Goal: Information Seeking & Learning: Compare options

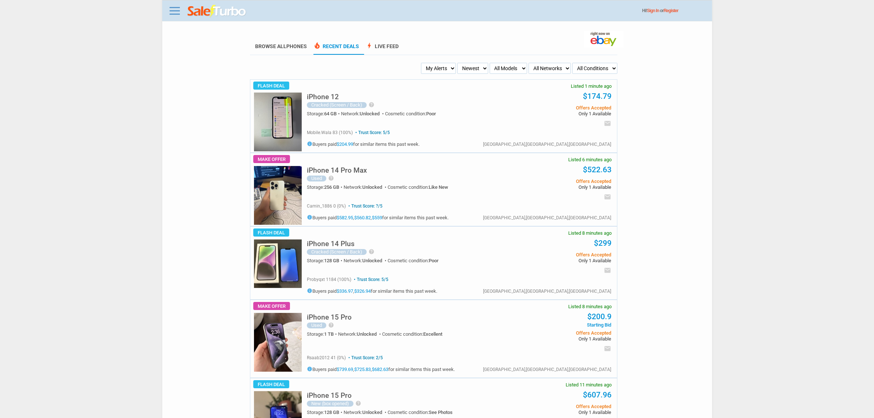
click at [436, 70] on select "My Alerts All Deals BIN Only w/ Offers Only" at bounding box center [438, 68] width 35 height 11
select select "flash_bin"
click at [423, 63] on select "My Alerts All Deals BIN Only w/ Offers Only" at bounding box center [438, 68] width 35 height 11
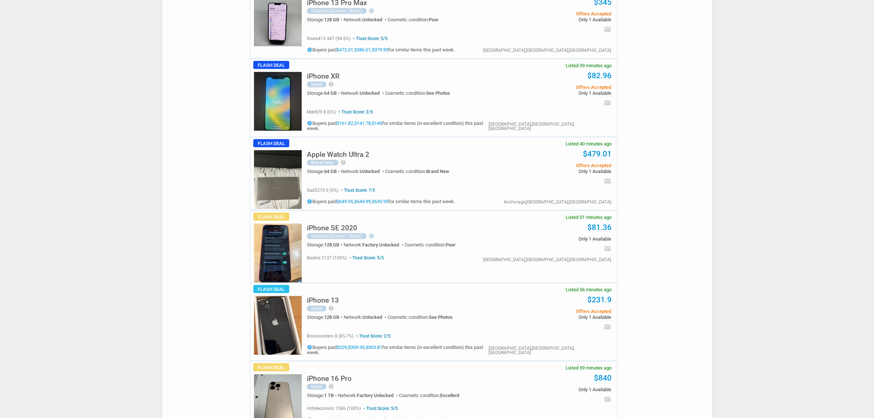
scroll to position [688, 0]
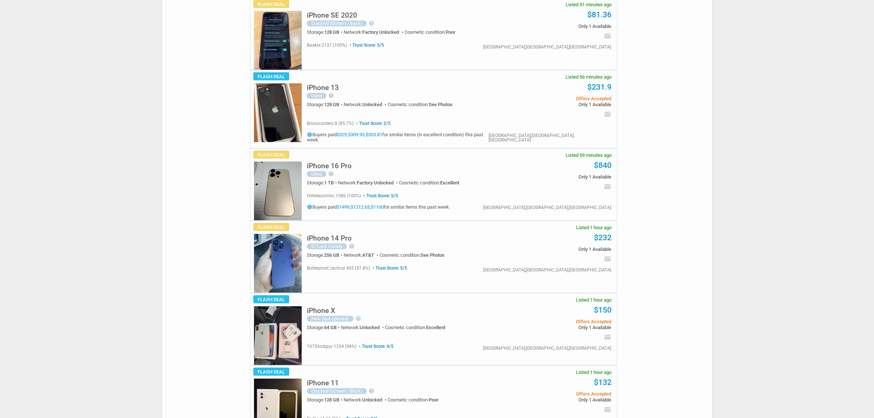
click at [336, 234] on h5 "iPhone 14 Pro" at bounding box center [329, 237] width 45 height 7
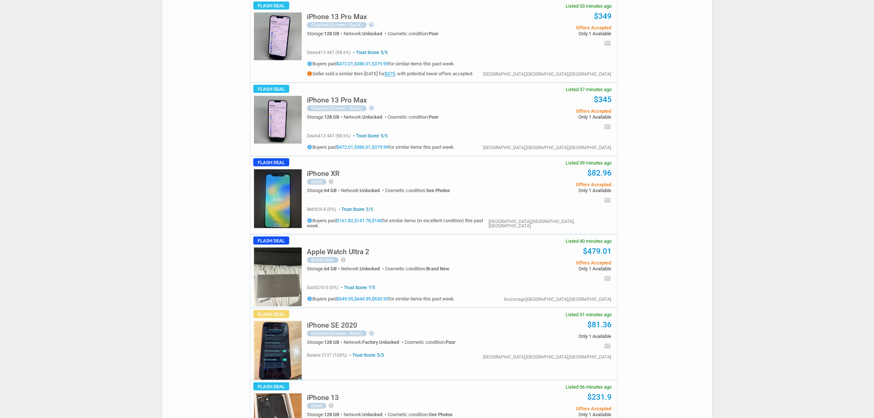
scroll to position [367, 0]
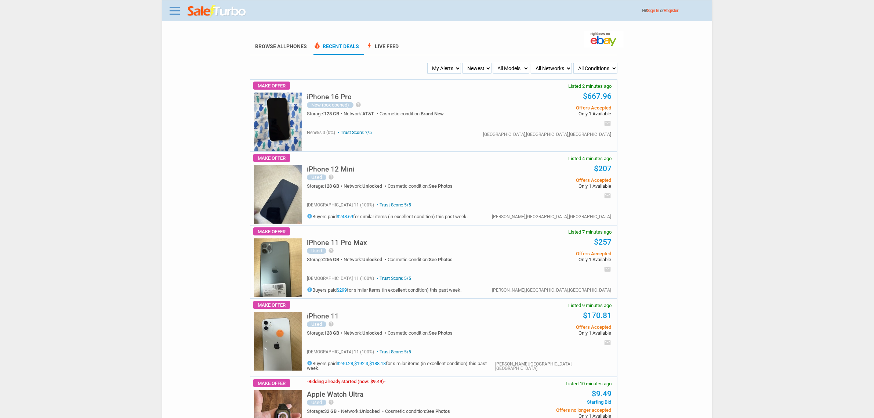
click at [441, 66] on select "My Alerts All Deals BIN Only w/ Offers Only" at bounding box center [444, 68] width 34 height 11
select select "flash_bin"
click at [428, 63] on select "My Alerts All Deals BIN Only w/ Offers Only" at bounding box center [444, 68] width 34 height 11
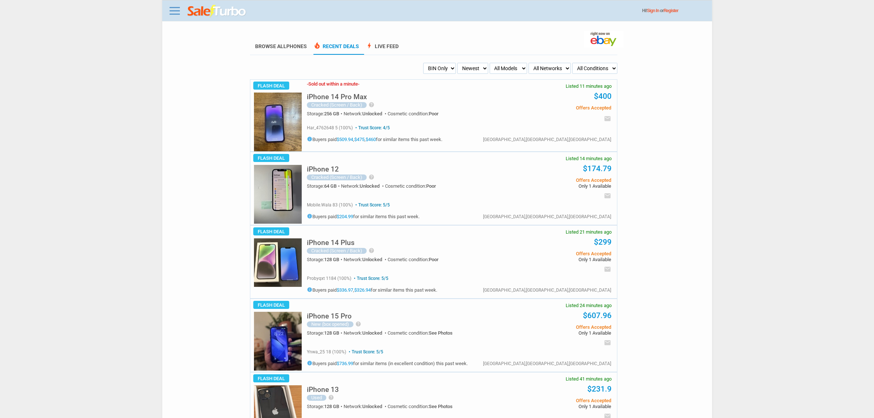
click at [333, 99] on h5 "iPhone 14 Pro Max" at bounding box center [337, 96] width 60 height 7
click at [272, 52] on link "Browse All Phones" at bounding box center [281, 48] width 52 height 11
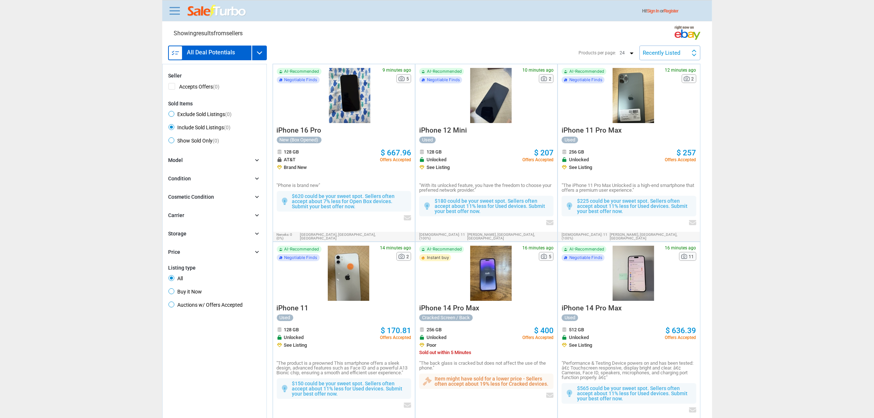
click at [668, 57] on div "Recently Listed Recently Listed Price (L) Price Drop Time" at bounding box center [669, 52] width 61 height 15
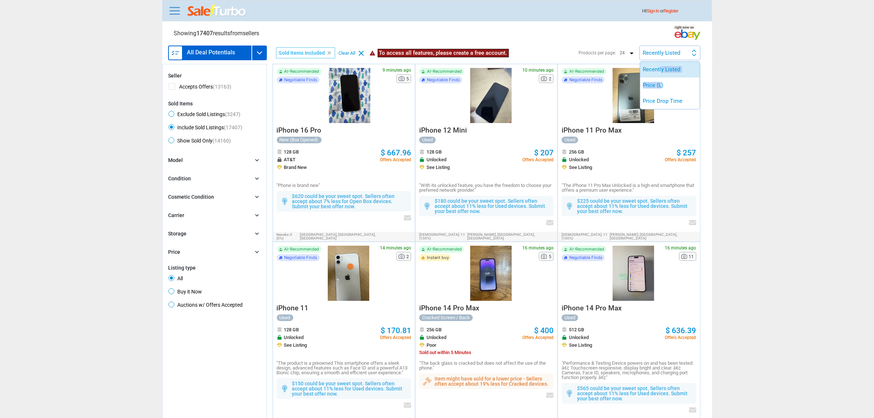
drag, startPoint x: 661, startPoint y: 80, endPoint x: 661, endPoint y: 74, distance: 5.1
click at [661, 74] on ul "Recently Listed Price (L) Price Drop Time" at bounding box center [669, 85] width 59 height 47
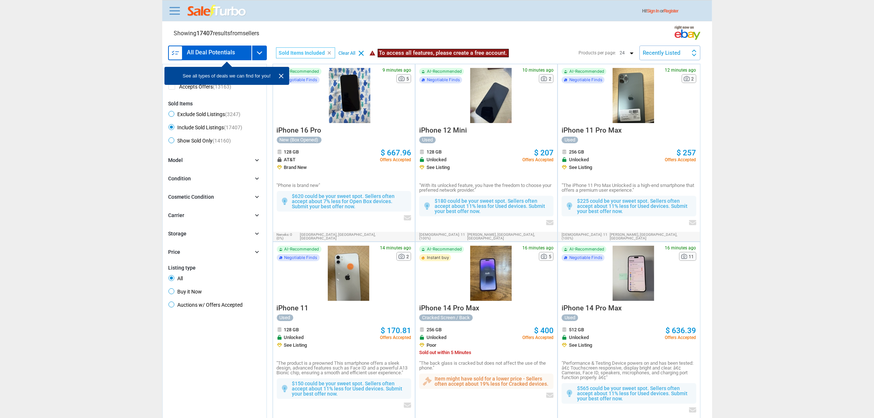
click at [200, 163] on div "Model chevron_right" at bounding box center [214, 160] width 92 height 8
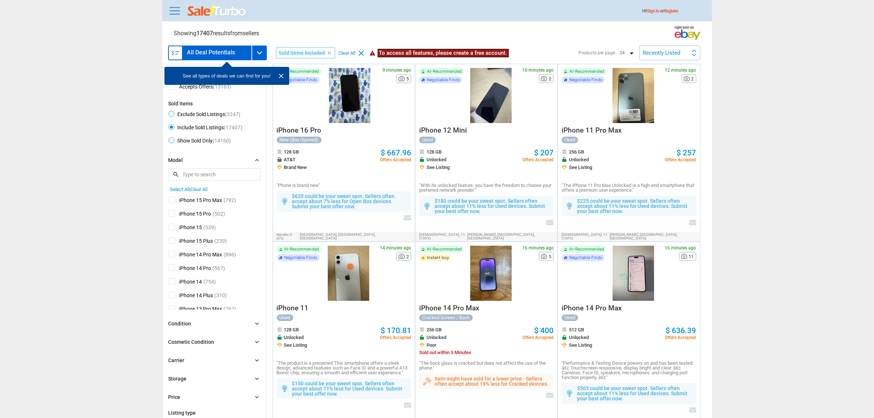
click at [218, 201] on span "iPhone 15 Pro Max" at bounding box center [195, 200] width 54 height 9
click at [173, 201] on input "iPhone 15 Pro Max" at bounding box center [170, 198] width 5 height 5
checkbox input "true"
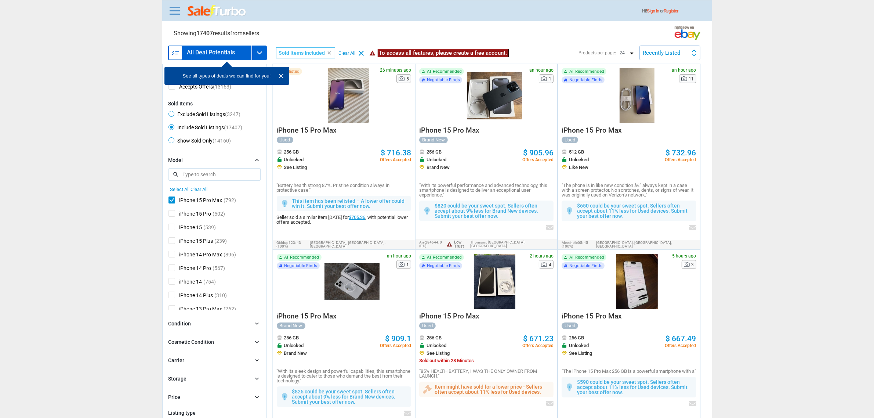
drag, startPoint x: 674, startPoint y: 57, endPoint x: 672, endPoint y: 65, distance: 8.6
click at [674, 58] on div "Recently Listed Recently Listed Price (L) Price Drop Time" at bounding box center [669, 52] width 61 height 15
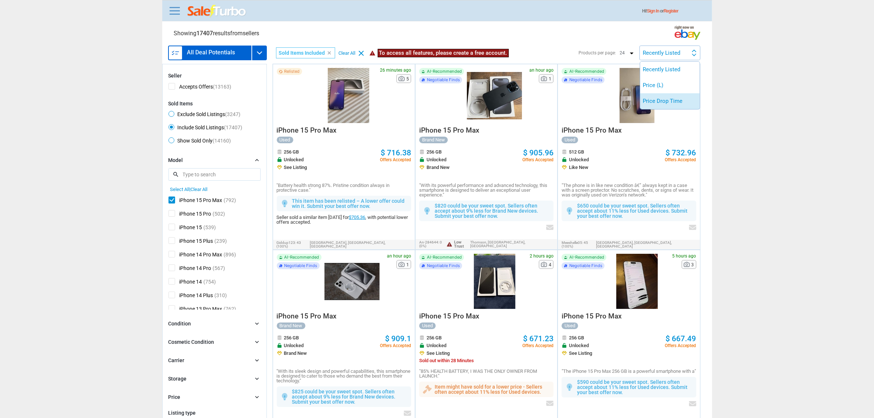
click at [672, 93] on li "Price Drop Time" at bounding box center [669, 101] width 59 height 16
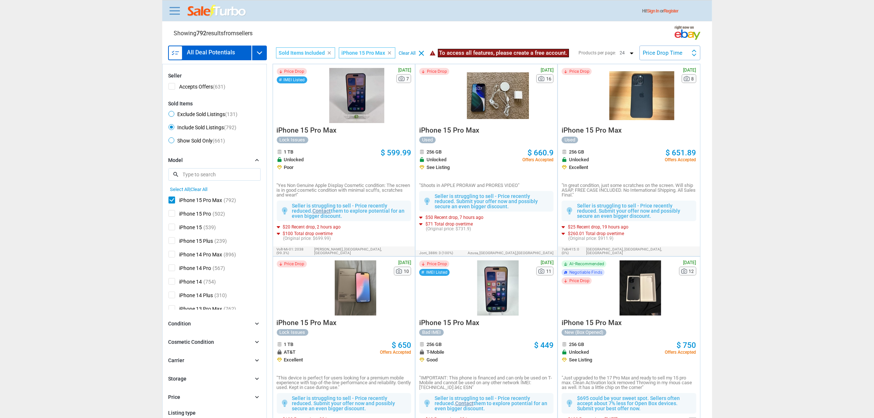
drag, startPoint x: 676, startPoint y: 52, endPoint x: 674, endPoint y: 67, distance: 15.6
click at [676, 52] on div "Price Drop Time" at bounding box center [663, 53] width 40 height 6
click at [671, 81] on li "Price (L)" at bounding box center [669, 85] width 59 height 16
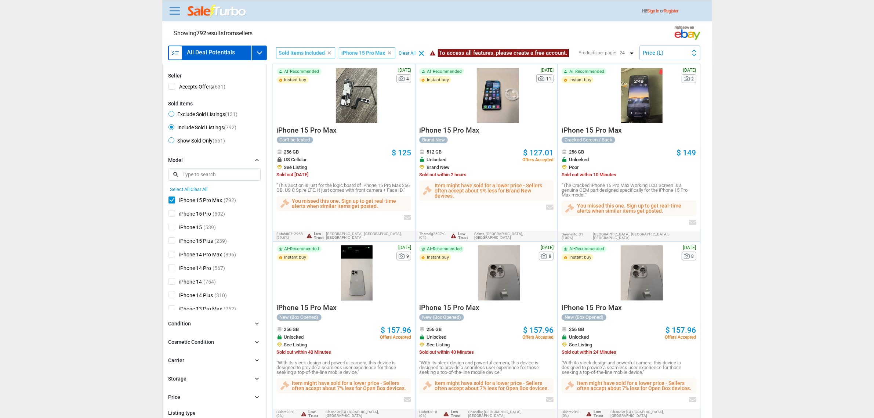
click at [355, 126] on div "iPhone 15 Pro Max Can't be tested 256 GB US Cellular See Listing Sold out withi…" at bounding box center [344, 157] width 134 height 69
click at [379, 115] on div at bounding box center [356, 95] width 65 height 55
click at [219, 113] on span "Exclude Sold Listings (131)" at bounding box center [202, 115] width 69 height 9
click at [173, 113] on input "Exclude Sold Listings (131)" at bounding box center [170, 113] width 5 height 5
radio input "true"
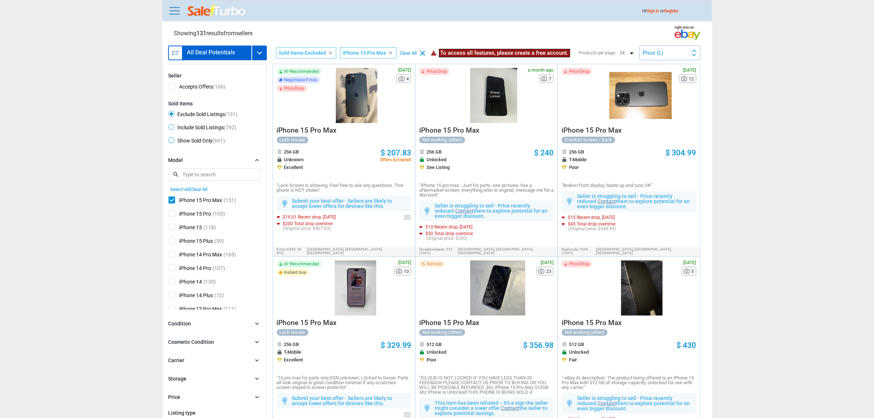
click at [358, 110] on div at bounding box center [356, 95] width 65 height 55
click at [486, 120] on div at bounding box center [494, 95] width 54 height 55
click at [651, 118] on div at bounding box center [640, 95] width 62 height 55
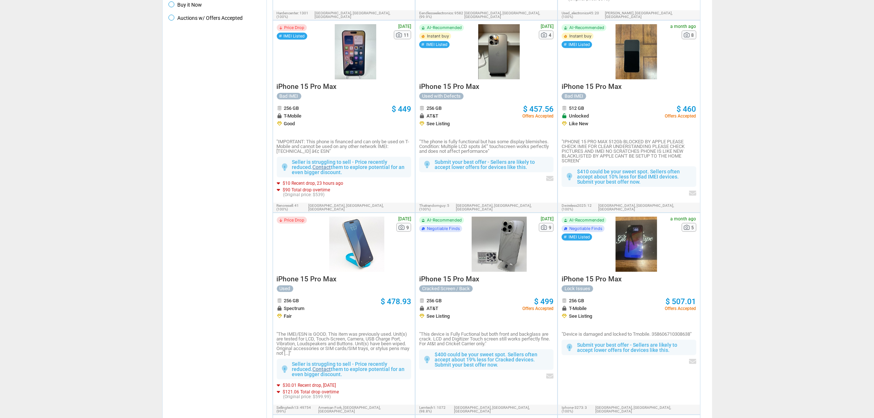
scroll to position [361, 0]
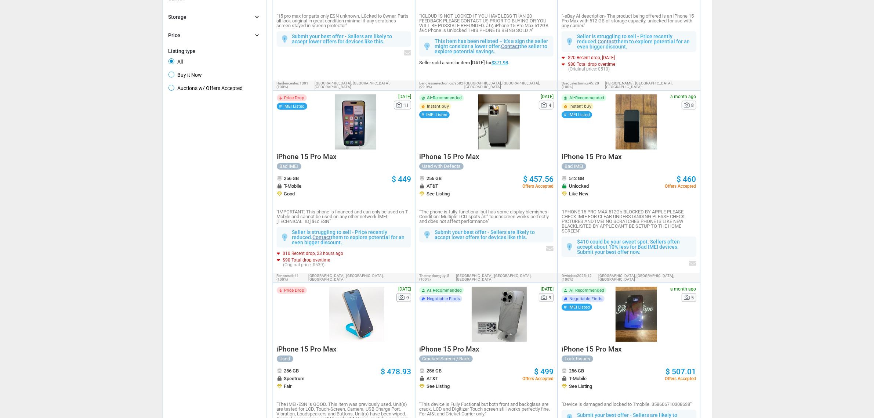
drag, startPoint x: 628, startPoint y: 154, endPoint x: 568, endPoint y: 156, distance: 60.6
click at [568, 156] on div "iPhone 15 Pro Max Bad IMEI 512 GB Unlocked Like New $ 460 Offers Accepted "IPHO…" at bounding box center [628, 191] width 134 height 84
click at [619, 152] on span "iPhone 15 Pro Max" at bounding box center [591, 156] width 60 height 8
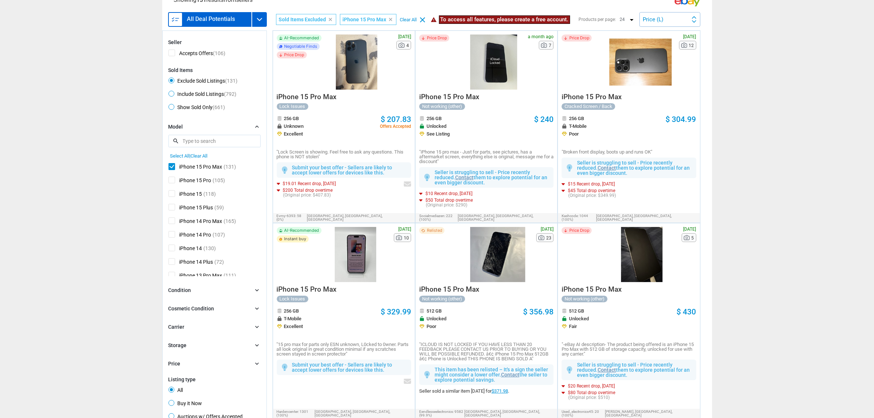
scroll to position [0, 0]
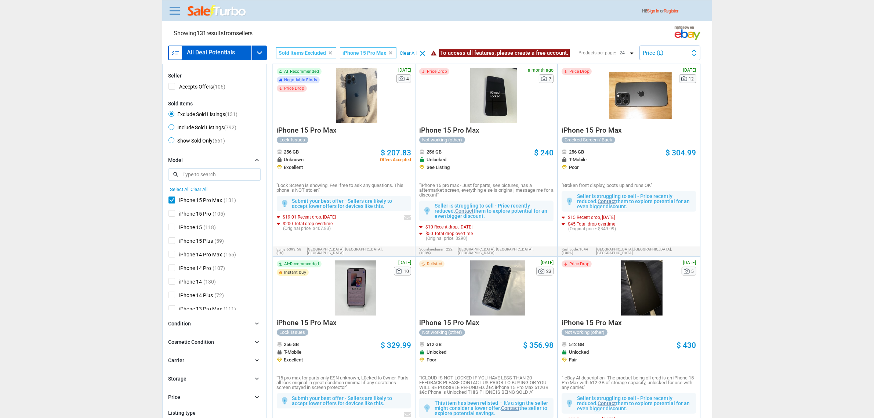
click at [172, 199] on span "iPhone 15 Pro Max" at bounding box center [195, 200] width 54 height 9
click at [172, 199] on input "iPhone 15 Pro Max" at bounding box center [170, 198] width 5 height 5
checkbox input "false"
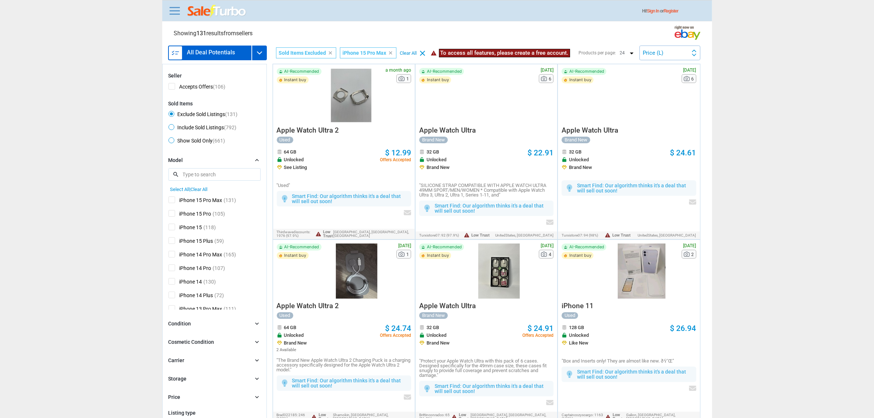
click at [174, 255] on span "iPhone 14 Pro Max" at bounding box center [195, 255] width 54 height 9
click at [173, 255] on input "iPhone 14 Pro Max" at bounding box center [170, 253] width 5 height 5
checkbox input "true"
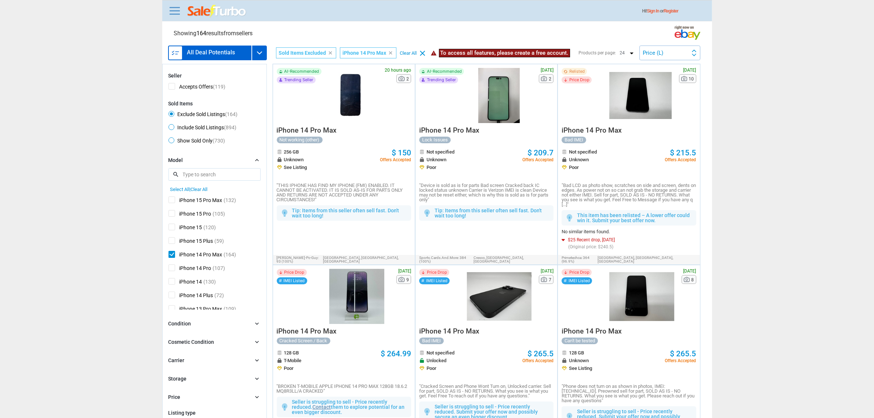
click at [623, 116] on div at bounding box center [640, 95] width 62 height 55
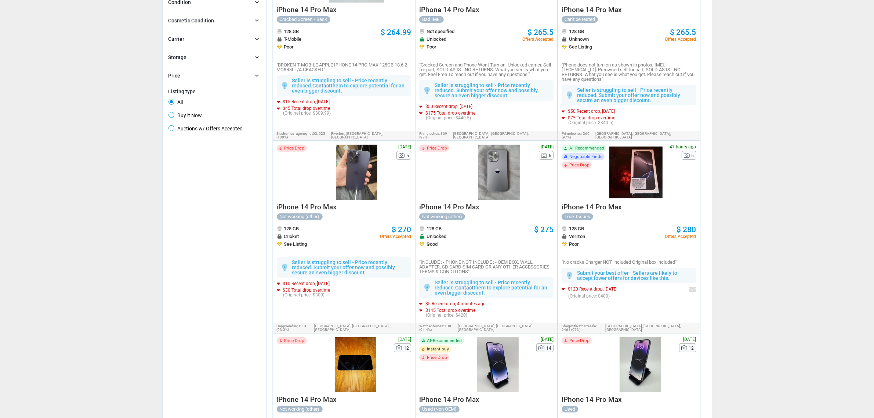
scroll to position [275, 0]
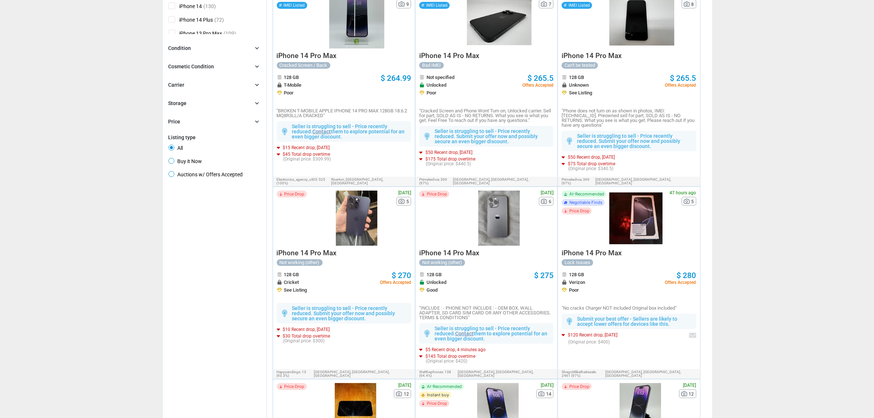
click at [567, 226] on div "AI-Recommended Negotiable Finds Price Drop" at bounding box center [585, 217] width 48 height 55
click at [613, 231] on div at bounding box center [635, 217] width 53 height 55
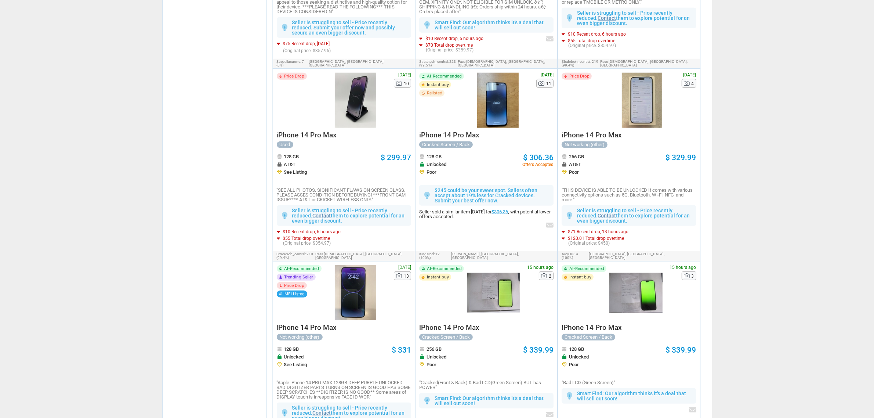
scroll to position [780, 0]
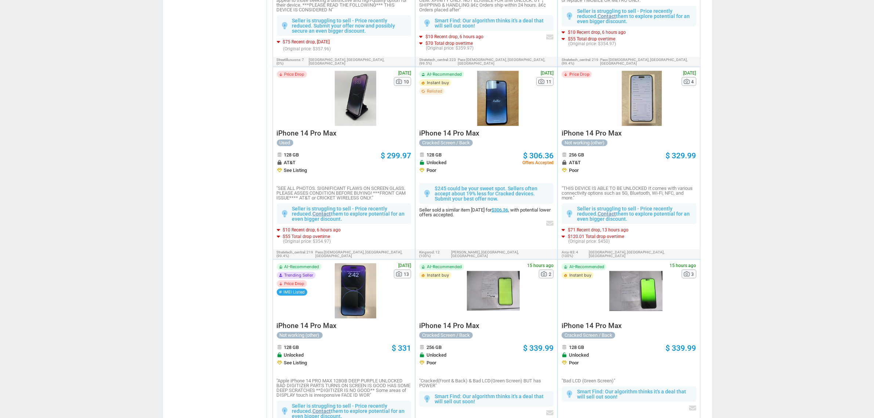
click at [496, 278] on div at bounding box center [493, 290] width 53 height 55
click at [614, 273] on div at bounding box center [635, 290] width 53 height 55
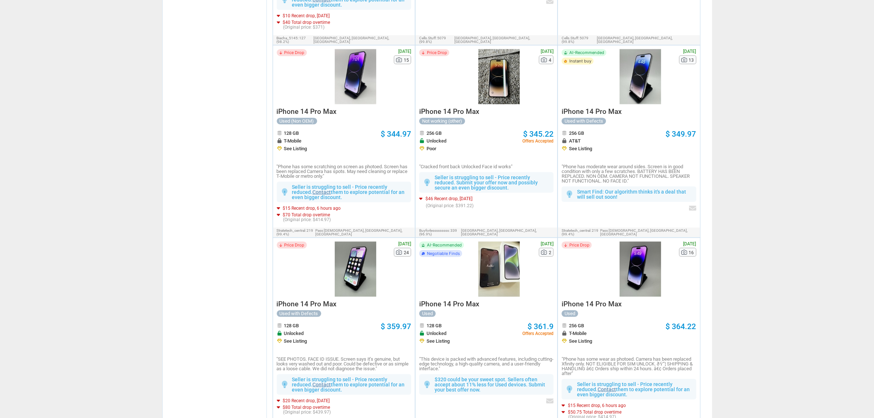
scroll to position [1263, 0]
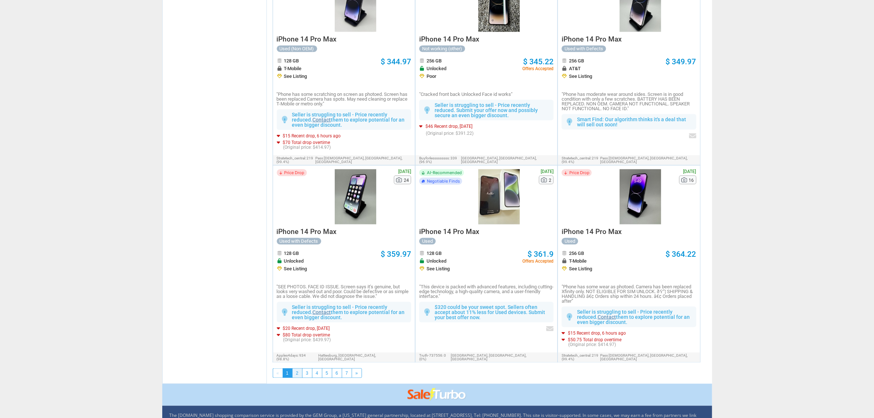
click at [295, 368] on link "2" at bounding box center [297, 372] width 10 height 9
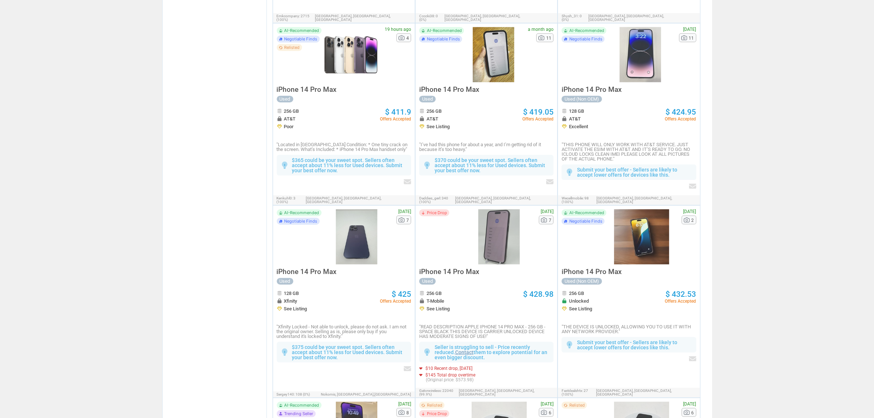
scroll to position [26, 0]
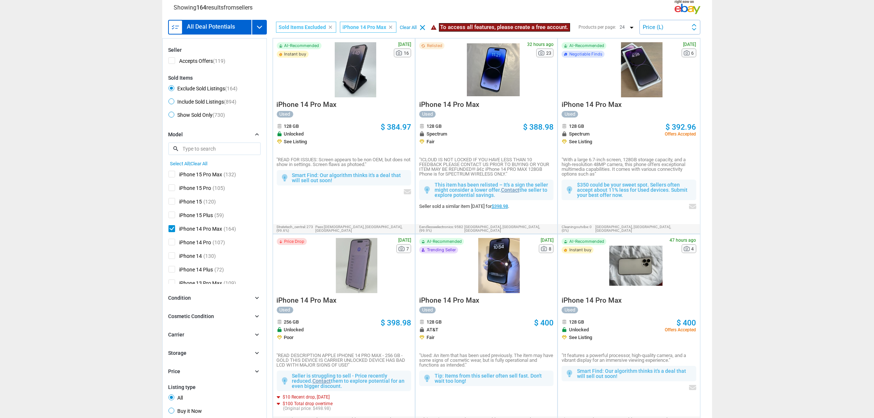
click at [171, 226] on span "iPhone 14 Pro Max" at bounding box center [195, 229] width 54 height 9
click at [171, 226] on input "iPhone 14 Pro Max" at bounding box center [170, 227] width 5 height 5
checkbox input "false"
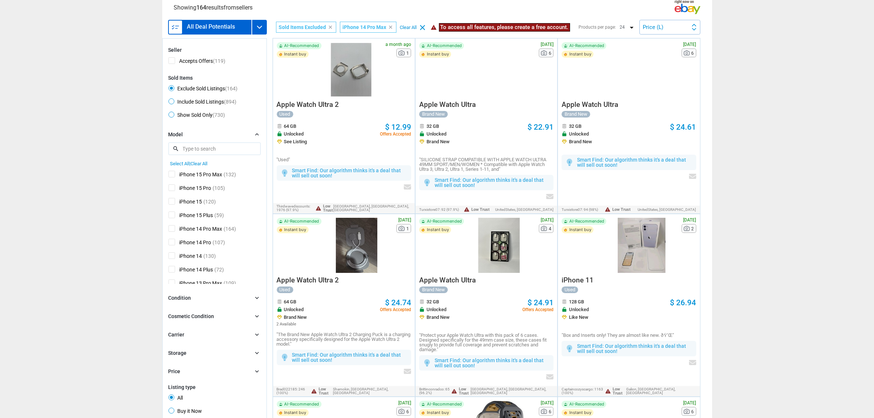
click at [169, 217] on span "iPhone 15 Plus" at bounding box center [190, 215] width 45 height 9
click at [169, 216] on input "iPhone 15 Plus" at bounding box center [170, 213] width 5 height 5
checkbox input "true"
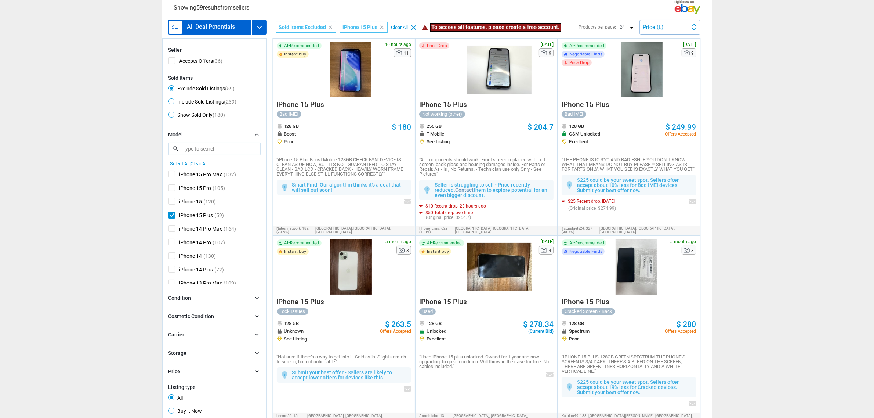
click at [353, 81] on div at bounding box center [350, 69] width 53 height 55
click at [485, 65] on div at bounding box center [499, 69] width 65 height 55
click at [347, 256] on div at bounding box center [351, 266] width 54 height 55
click at [168, 212] on span "iPhone 15 Plus" at bounding box center [190, 215] width 45 height 9
click at [168, 212] on input "iPhone 15 Plus" at bounding box center [170, 213] width 5 height 5
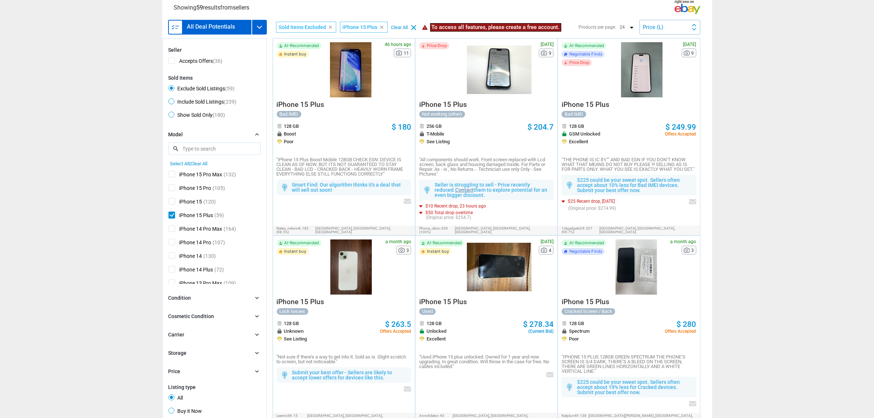
checkbox input "false"
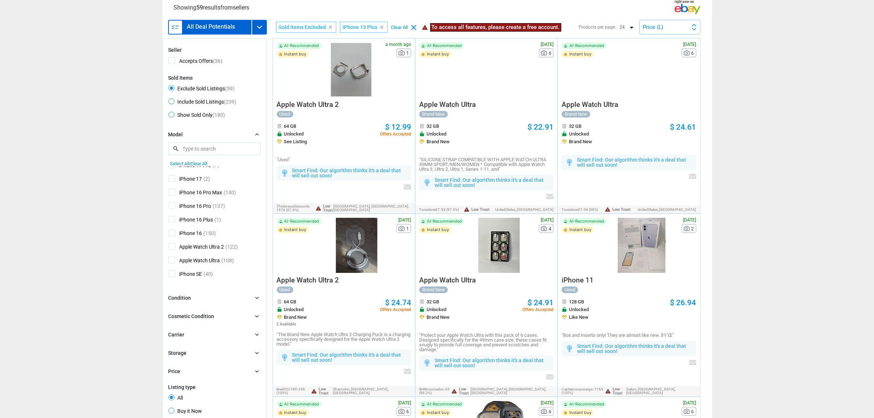
scroll to position [440, 0]
drag, startPoint x: 173, startPoint y: 208, endPoint x: 178, endPoint y: 182, distance: 26.6
click at [173, 208] on span "iPhone 16 Plus" at bounding box center [190, 210] width 45 height 9
click at [173, 208] on input "iPhone 16 Plus" at bounding box center [170, 208] width 5 height 5
checkbox input "true"
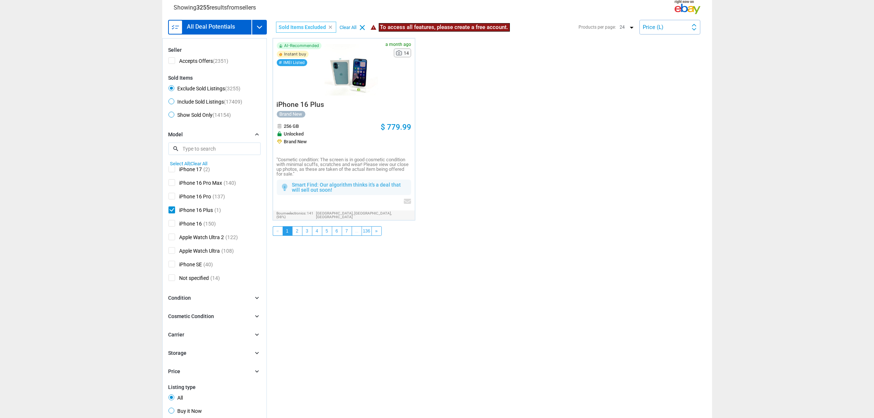
click at [351, 94] on div at bounding box center [351, 69] width 54 height 55
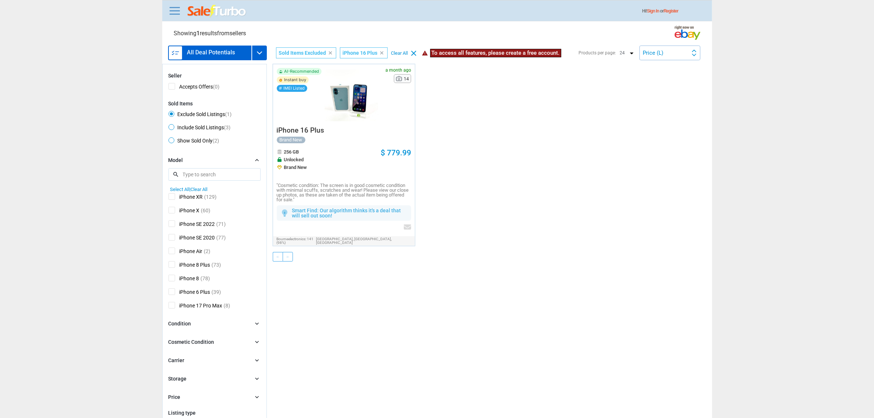
scroll to position [440, 0]
click at [167, 238] on section "clear Seller Accepts Offers (0) Sold Items Exclude Sold Listings (1) Include So…" at bounding box center [214, 260] width 105 height 393
click at [172, 235] on span "iPhone 16 Plus" at bounding box center [190, 236] width 45 height 9
click at [172, 235] on input "iPhone 16 Plus" at bounding box center [170, 234] width 5 height 5
checkbox input "false"
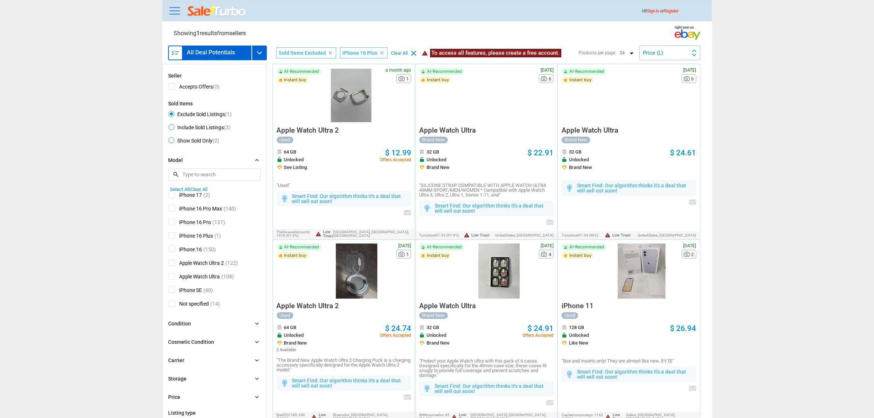
click at [168, 220] on span "iPhone 16 Pro" at bounding box center [189, 222] width 43 height 9
click at [168, 220] on input "iPhone 16 Pro" at bounding box center [170, 220] width 5 height 5
checkbox input "true"
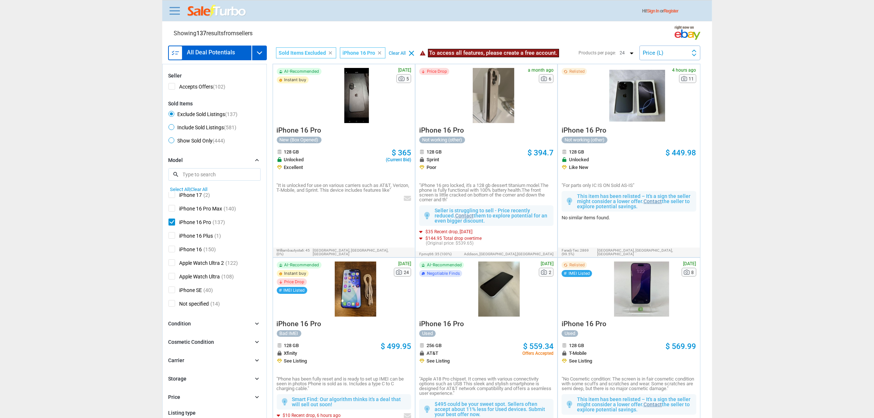
click at [537, 114] on div "a month ago 6" at bounding box center [536, 95] width 33 height 55
click at [503, 107] on div at bounding box center [494, 95] width 54 height 55
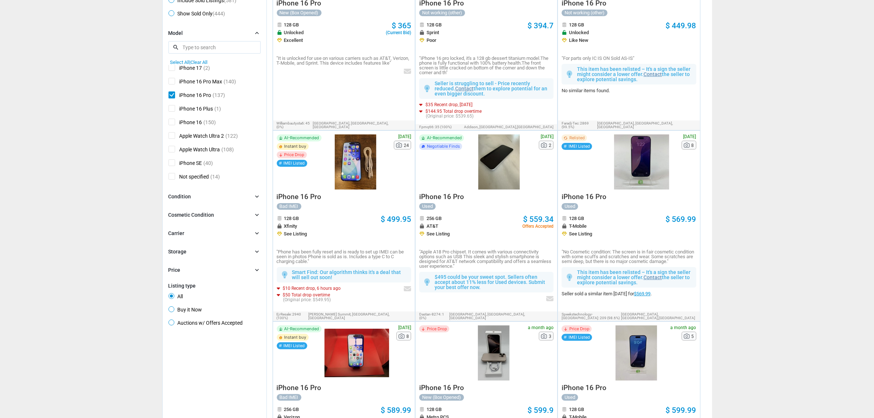
scroll to position [183, 0]
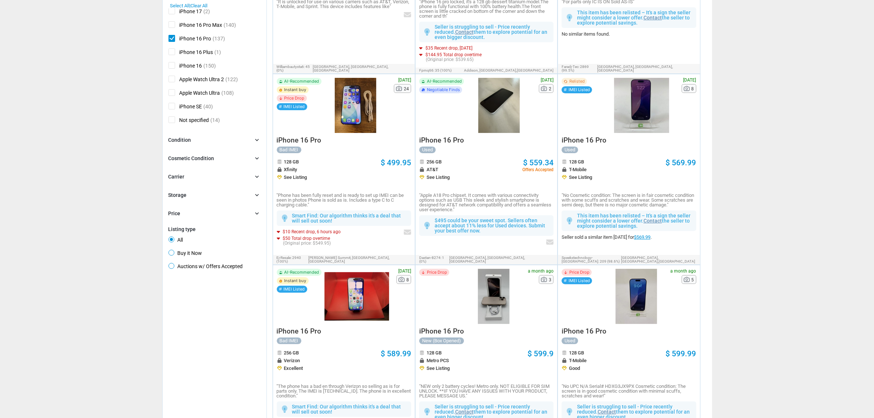
click at [458, 290] on div "Price Drop" at bounding box center [443, 296] width 48 height 55
click at [474, 295] on div at bounding box center [494, 296] width 54 height 55
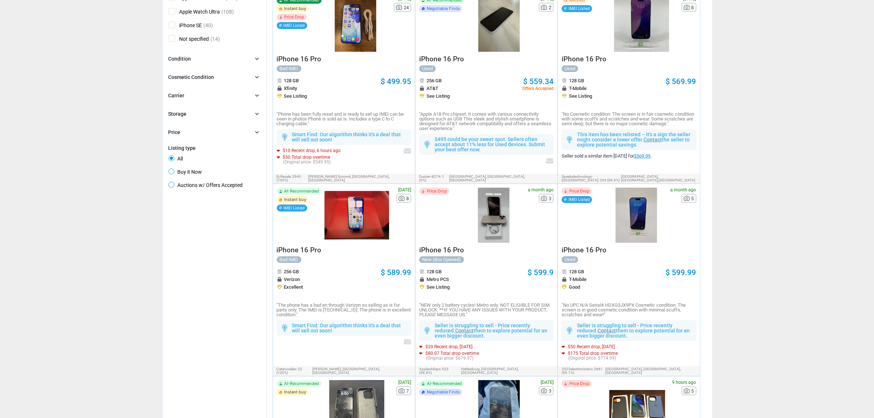
scroll to position [92, 0]
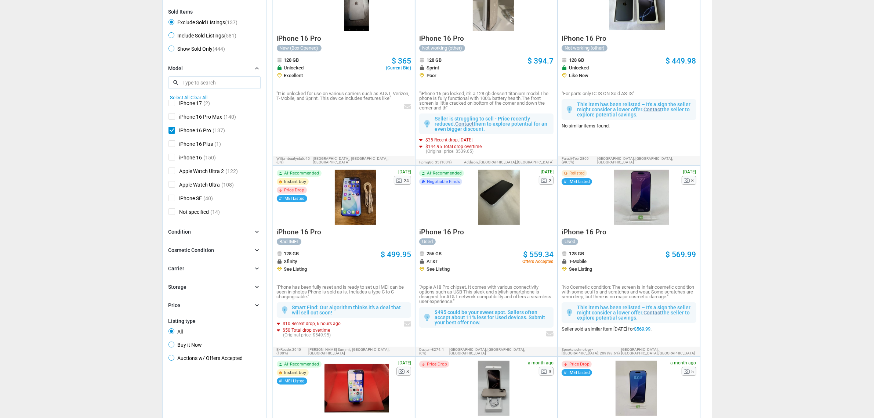
click at [171, 132] on span "iPhone 16 Pro" at bounding box center [189, 131] width 43 height 9
click at [171, 131] on input "iPhone 16 Pro" at bounding box center [170, 129] width 5 height 5
checkbox input "false"
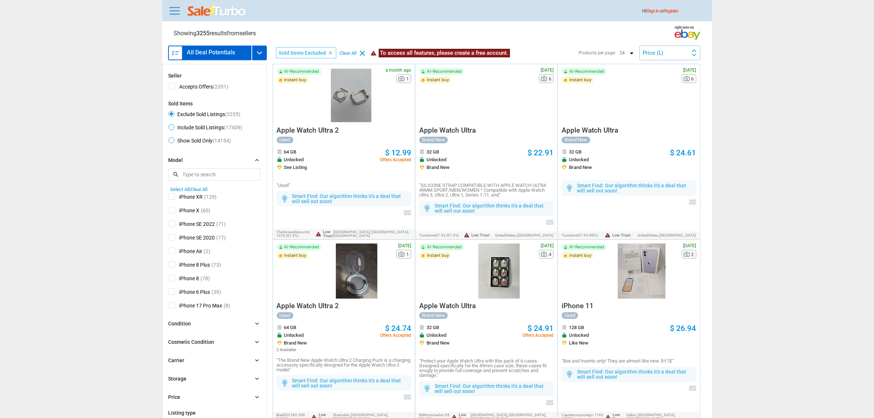
scroll to position [394, 0]
click at [208, 213] on span "iPhone 17 Pro Max" at bounding box center [195, 214] width 54 height 9
click at [173, 213] on input "iPhone 17 Pro Max" at bounding box center [170, 212] width 5 height 5
checkbox input "true"
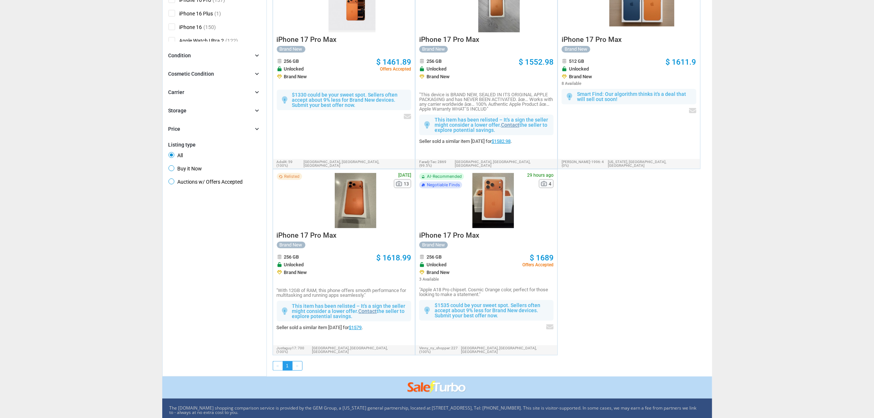
scroll to position [275, 0]
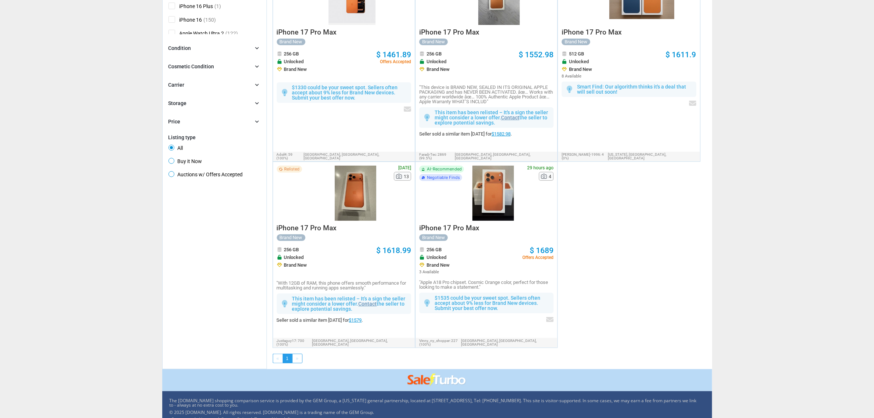
click at [351, 165] on div at bounding box center [355, 192] width 62 height 55
click at [375, 318] on div "This item has been relisted – It's a sign the seller might consider a lower off…" at bounding box center [344, 311] width 134 height 42
click at [372, 316] on div "This item has been relisted – It's a sign the seller might consider a lower off…" at bounding box center [344, 311] width 134 height 42
click at [362, 317] on link "$1579" at bounding box center [355, 320] width 13 height 6
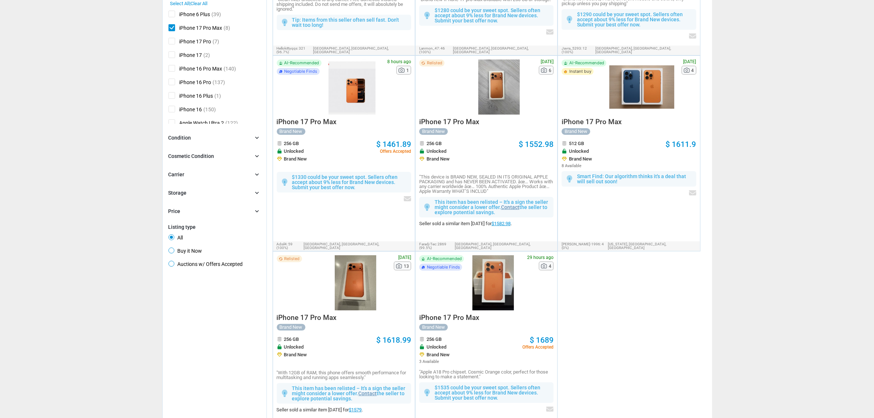
scroll to position [46, 0]
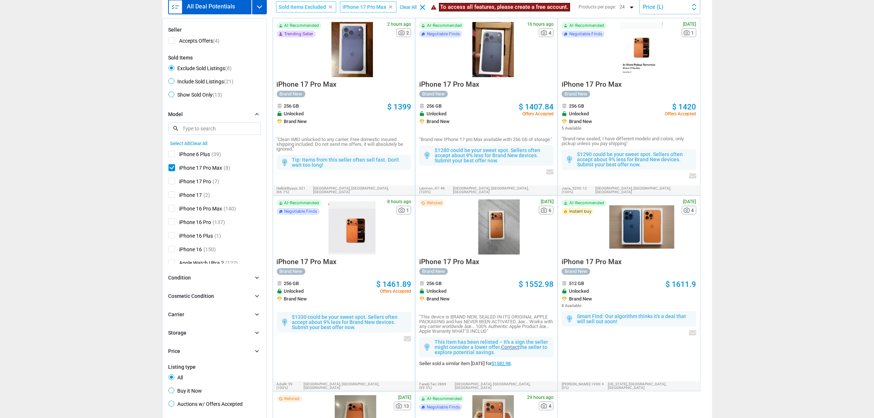
click at [169, 169] on span "iPhone 17 Pro Max" at bounding box center [195, 168] width 54 height 9
click at [169, 169] on input "iPhone 17 Pro Max" at bounding box center [170, 166] width 5 height 5
checkbox input "false"
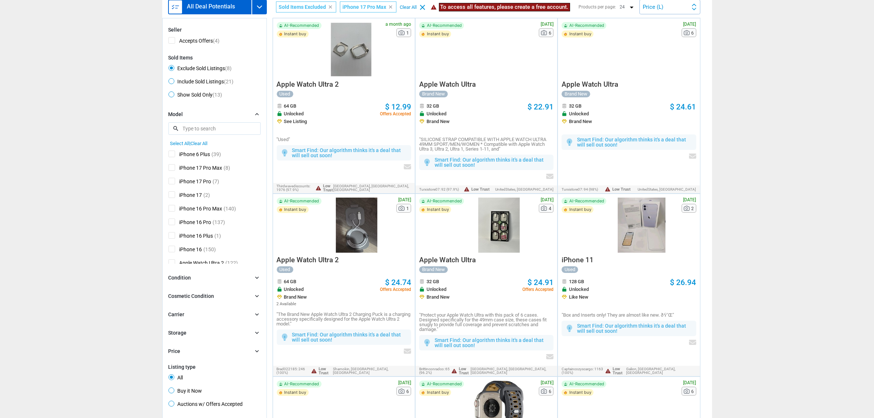
click at [175, 185] on span "iPhone 17 Pro" at bounding box center [189, 182] width 43 height 9
click at [173, 182] on input "iPhone 17 Pro" at bounding box center [170, 180] width 5 height 5
checkbox input "true"
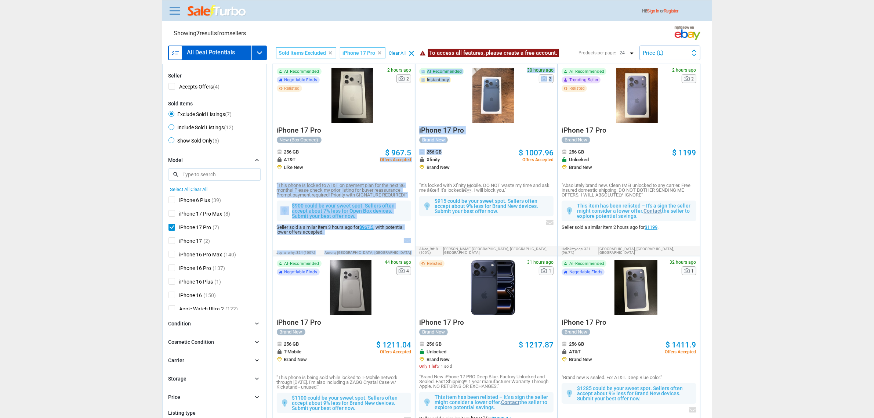
drag, startPoint x: 341, startPoint y: 143, endPoint x: 463, endPoint y: 155, distance: 122.4
click at [463, 155] on section "AI-Recommended Negotiable Finds Relisted 2 hours ago 2 iPhone 17 Pro New (Box O…" at bounding box center [489, 351] width 445 height 574
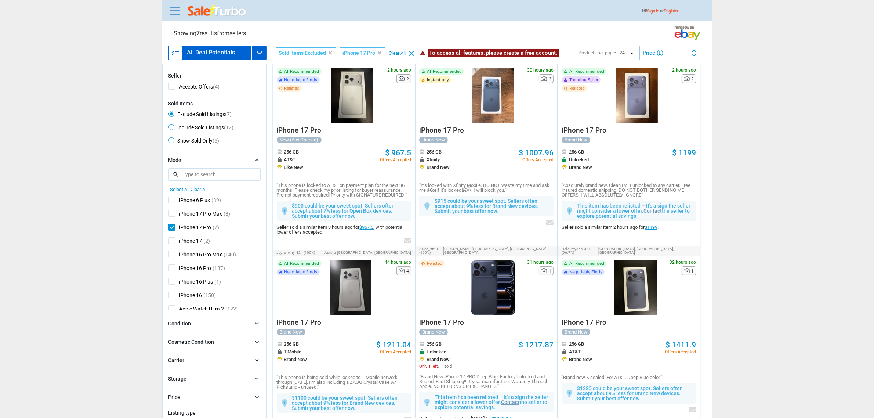
click at [533, 252] on span "Clifton Heights, PA,US" at bounding box center [498, 250] width 110 height 7
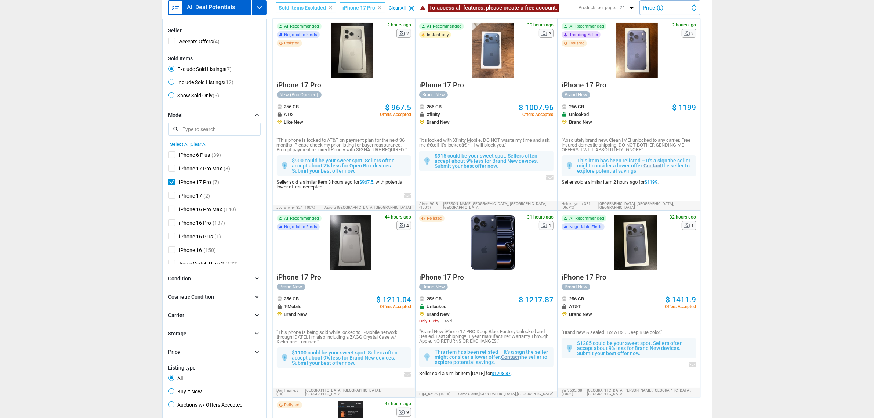
scroll to position [46, 0]
click at [167, 184] on section "clear Seller Accepts Offers (4) Sold Items Exclude Sold Listings (7) Include So…" at bounding box center [214, 315] width 105 height 595
click at [170, 180] on span "iPhone 17 Pro" at bounding box center [189, 182] width 43 height 9
click at [170, 180] on input "iPhone 17 Pro" at bounding box center [170, 180] width 5 height 5
checkbox input "false"
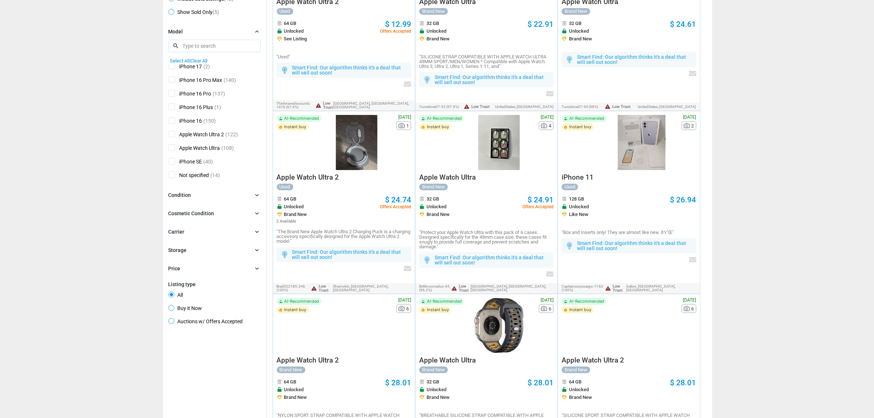
scroll to position [138, 0]
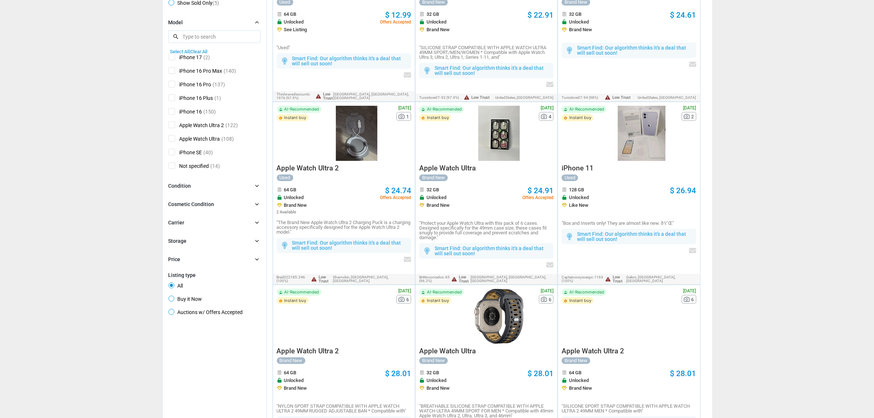
click at [173, 106] on div "iPhone 15 Pro Max (132) iPhone 15 Pro (105) iPhone 15 (120) iPhone 15 Plus (59)…" at bounding box center [214, 112] width 92 height 117
click at [172, 112] on span "iPhone 16" at bounding box center [185, 112] width 34 height 9
click at [172, 112] on input "iPhone 16" at bounding box center [170, 110] width 5 height 5
checkbox input "true"
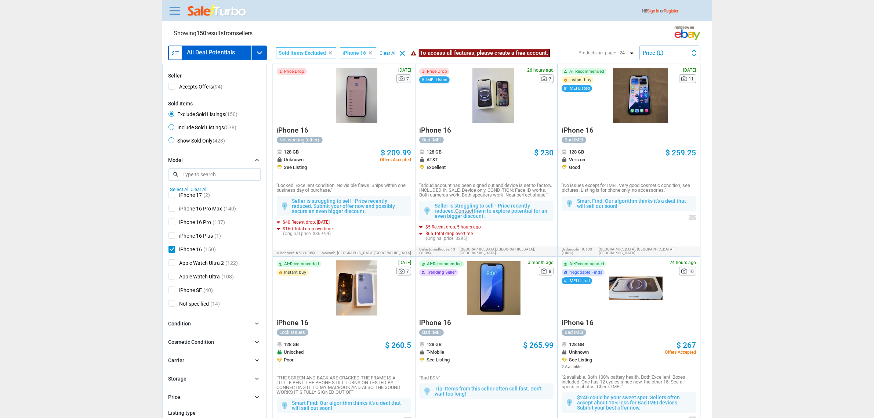
click at [650, 113] on div at bounding box center [640, 95] width 62 height 55
click at [364, 298] on div at bounding box center [356, 287] width 65 height 55
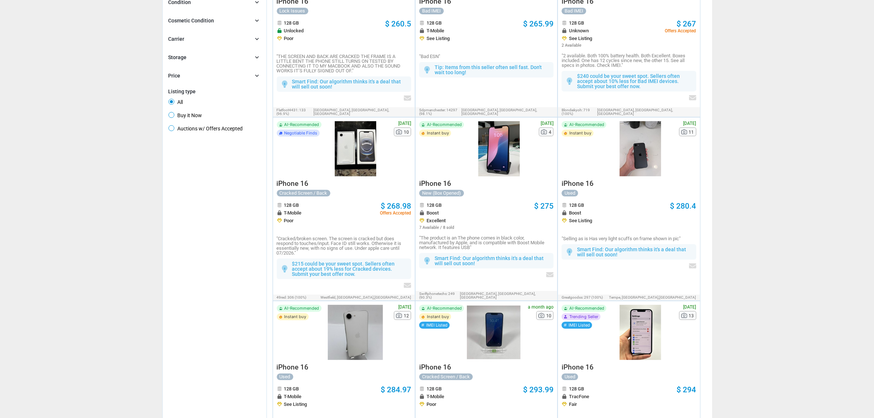
scroll to position [367, 0]
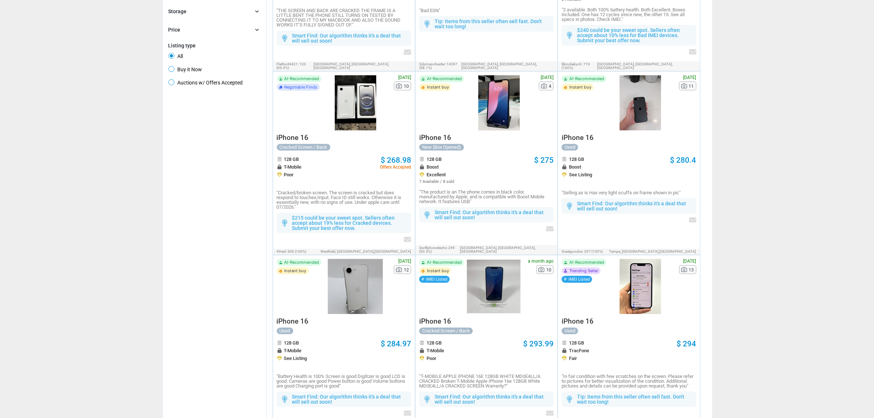
click at [492, 292] on div at bounding box center [494, 286] width 54 height 55
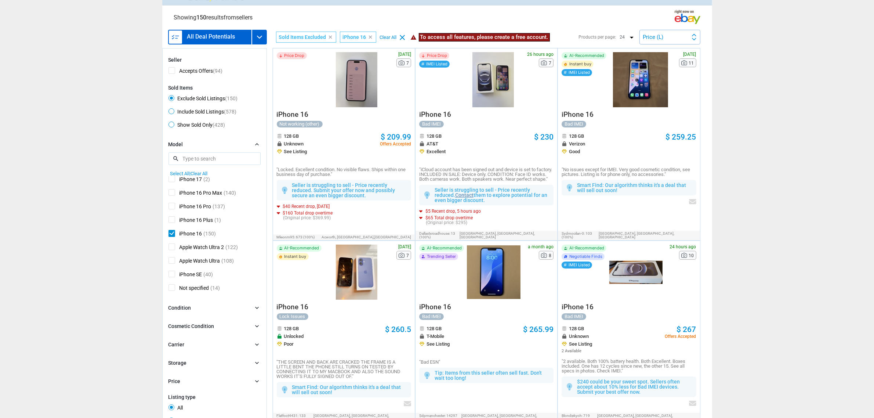
scroll to position [0, 0]
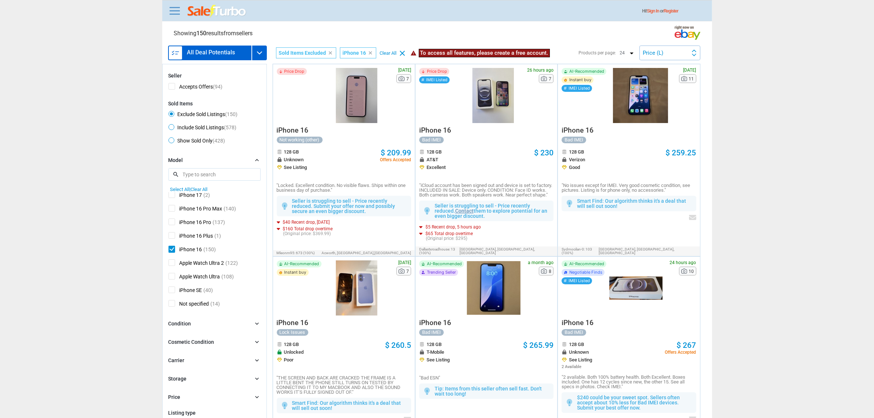
click at [175, 248] on span "iPhone 16" at bounding box center [185, 249] width 34 height 9
click at [173, 248] on input "iPhone 16" at bounding box center [170, 247] width 5 height 5
checkbox input "false"
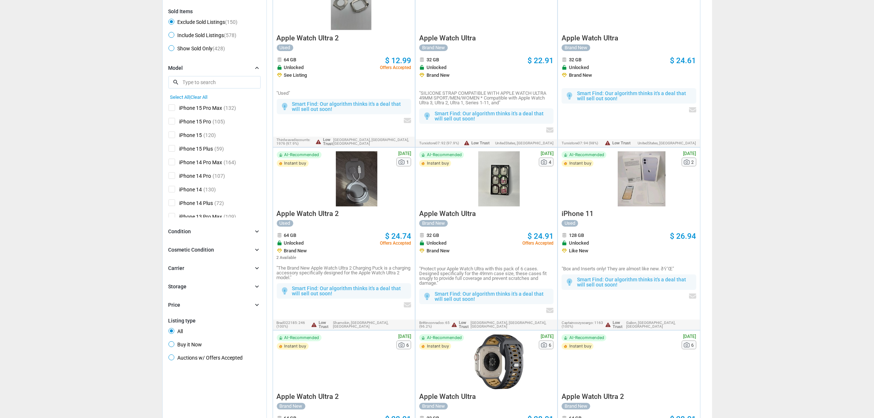
scroll to position [183, 0]
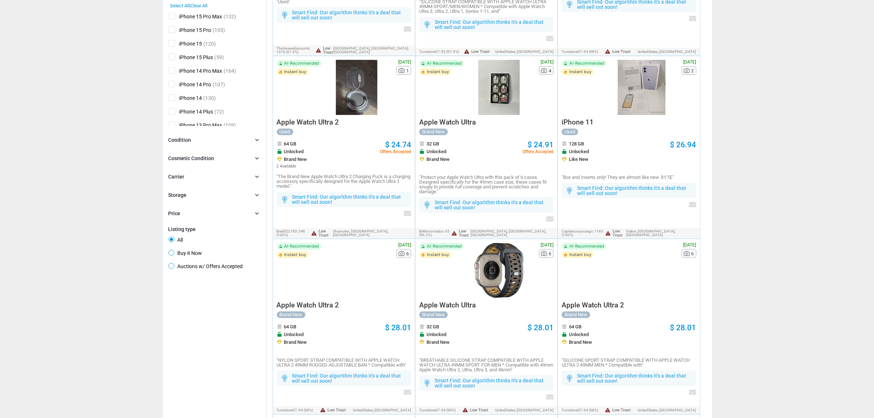
click at [226, 138] on div "Condition chevron_right" at bounding box center [214, 140] width 92 height 8
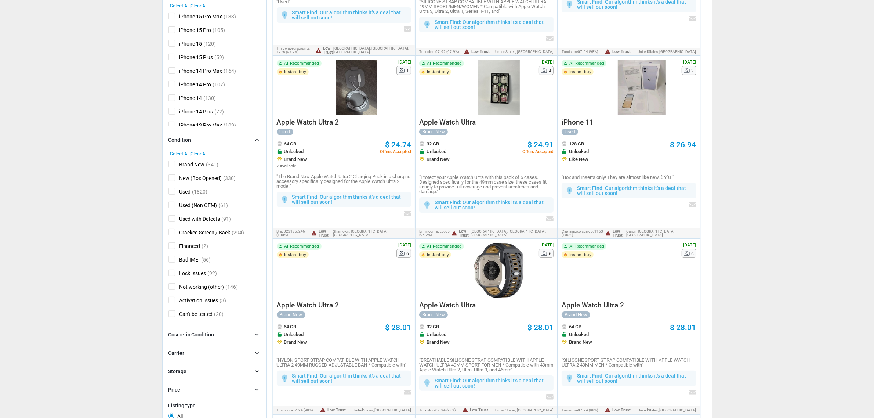
click at [226, 142] on div "Condition chevron_right" at bounding box center [214, 140] width 92 height 8
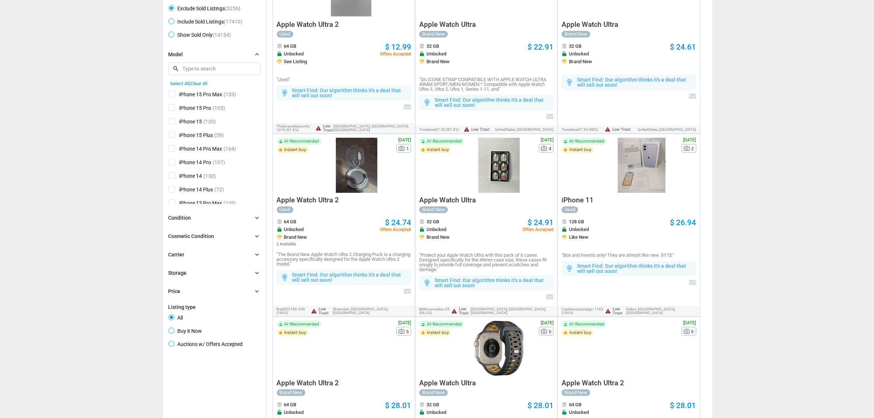
scroll to position [0, 0]
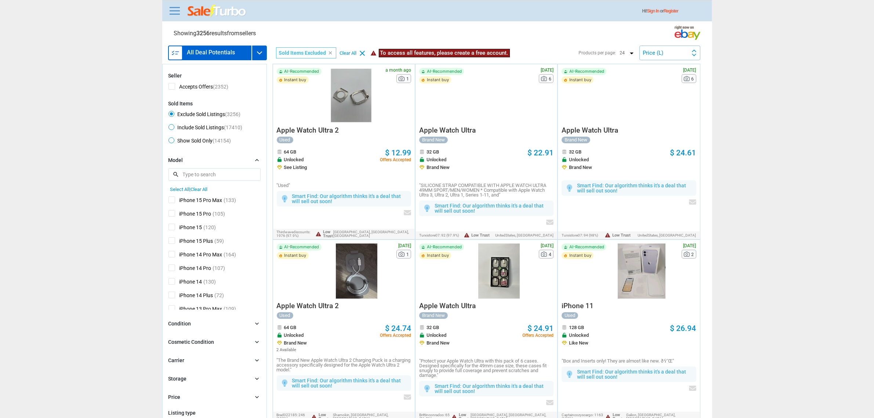
click at [210, 198] on span "iPhone 15 Pro Max" at bounding box center [195, 200] width 54 height 9
click at [173, 198] on input "iPhone 15 Pro Max" at bounding box center [170, 198] width 5 height 5
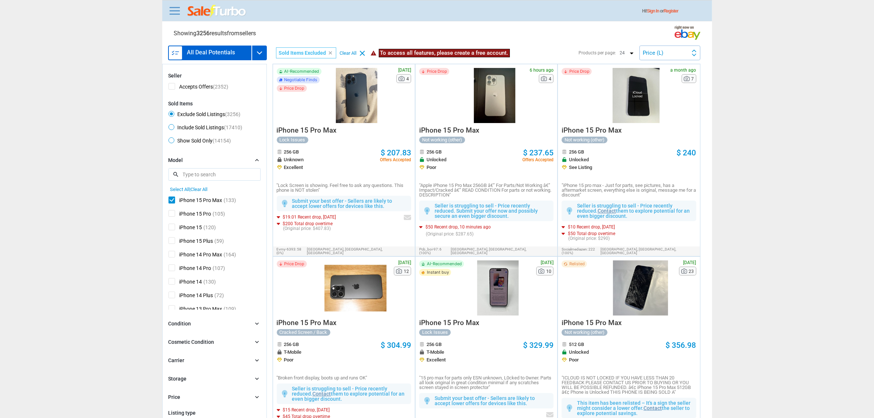
click at [212, 200] on span "iPhone 15 Pro Max" at bounding box center [195, 200] width 54 height 9
click at [173, 200] on input "iPhone 15 Pro Max" at bounding box center [170, 198] width 5 height 5
checkbox input "false"
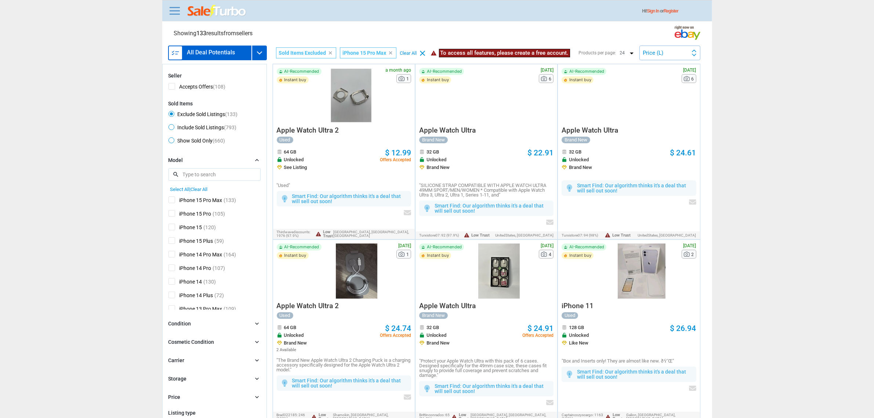
click at [207, 188] on span "Clear All" at bounding box center [199, 189] width 17 height 6
click at [210, 176] on input "search" at bounding box center [214, 174] width 92 height 12
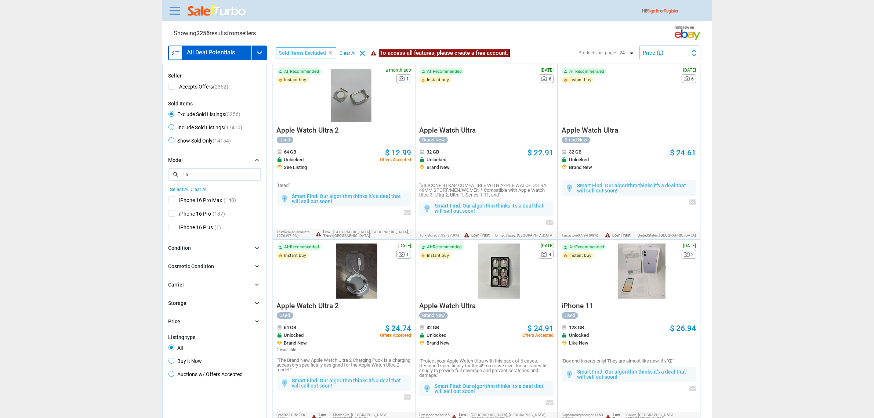
scroll to position [0, 0]
type input "16 p"
click at [200, 194] on div "iPhone 15 Pro Max (133) iPhone 15 Pro (105) iPhone 15 (120) iPhone 15 Plus (59)…" at bounding box center [214, 213] width 92 height 42
drag, startPoint x: 203, startPoint y: 199, endPoint x: 207, endPoint y: 203, distance: 5.5
click at [204, 201] on span "iPhone 16 Pro Max" at bounding box center [195, 200] width 54 height 9
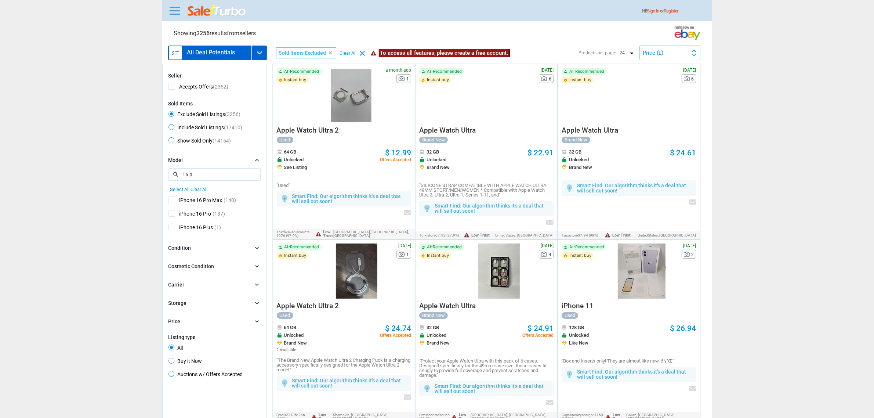
click at [173, 201] on input "iPhone 16 Pro Max" at bounding box center [170, 198] width 5 height 5
checkbox input "true"
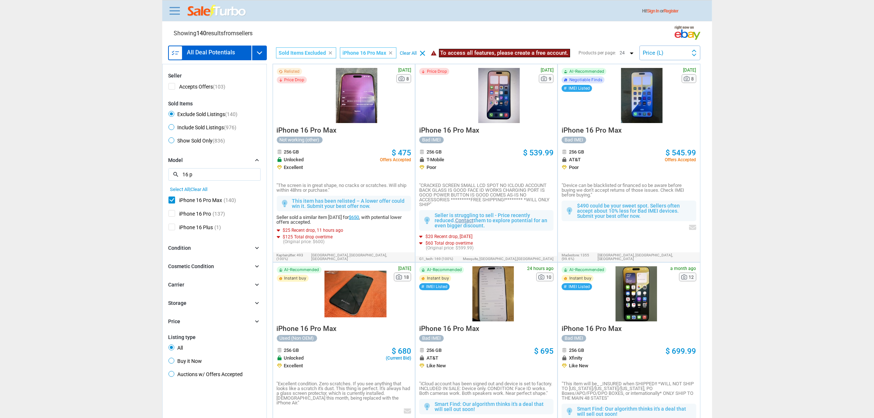
click at [333, 120] on div at bounding box center [356, 95] width 65 height 55
click at [649, 107] on div at bounding box center [641, 95] width 65 height 55
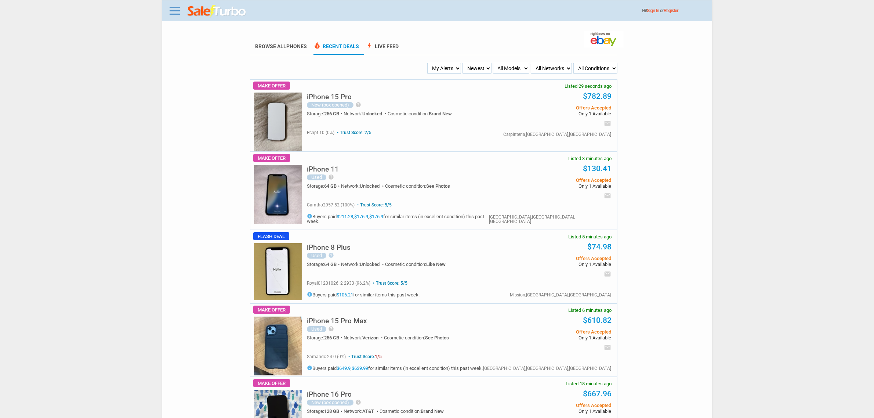
click at [601, 43] on img at bounding box center [604, 39] width 40 height 17
click at [600, 39] on img at bounding box center [604, 39] width 40 height 17
drag, startPoint x: 600, startPoint y: 39, endPoint x: 553, endPoint y: 37, distance: 46.6
click at [174, 7] on link at bounding box center [174, 11] width 15 height 12
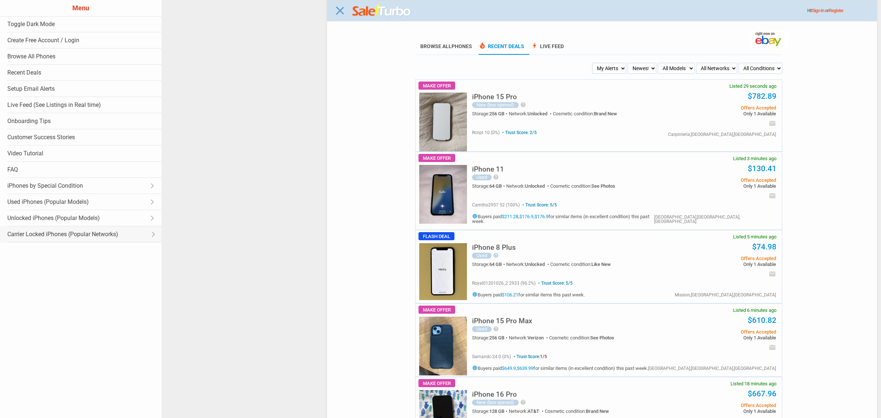
click at [78, 233] on link "Carrier Locked iPhones (Popular Networks) Open submenu" at bounding box center [80, 234] width 161 height 16
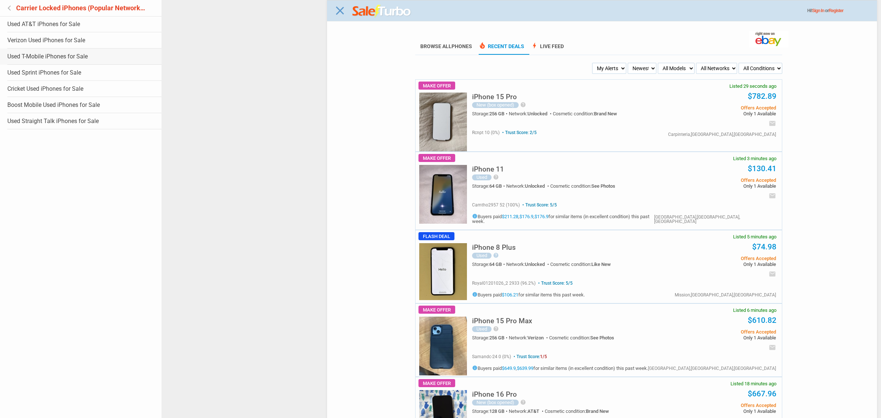
click at [40, 48] on link "Used T-Mobile iPhones for Sale" at bounding box center [80, 56] width 161 height 16
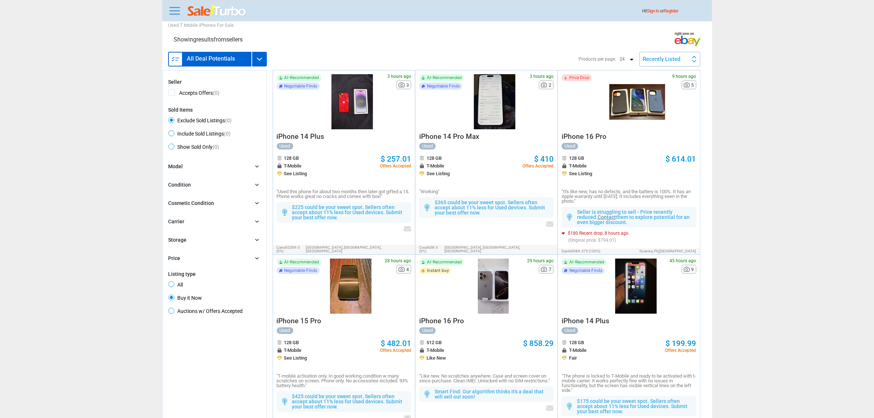
click at [244, 182] on div "Condition chevron_right" at bounding box center [214, 185] width 92 height 8
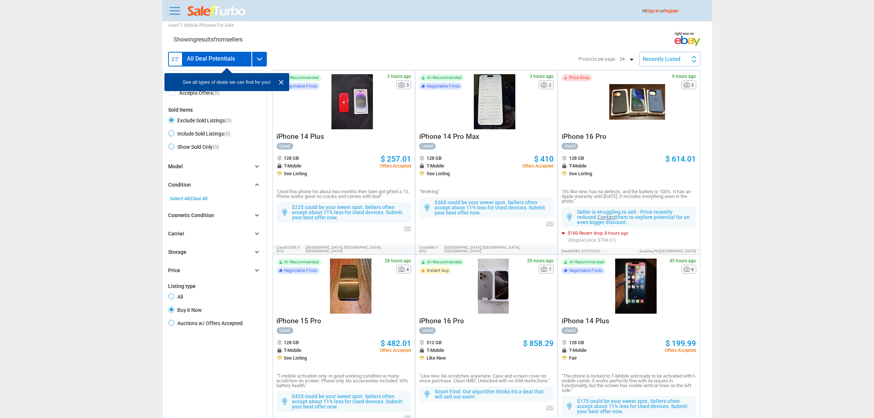
click at [251, 250] on div "Storage chevron_right" at bounding box center [214, 252] width 92 height 8
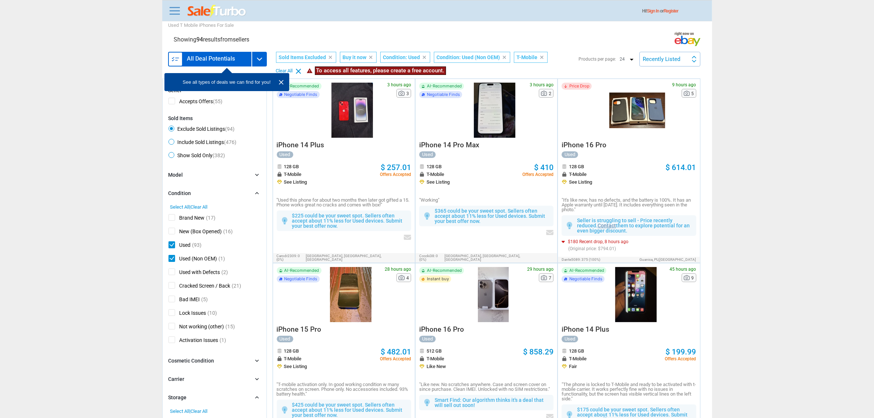
click at [243, 234] on div "New (Box Opened) (16)" at bounding box center [214, 231] width 92 height 9
click at [214, 237] on span "New (Box Opened)" at bounding box center [195, 231] width 54 height 9
click at [173, 232] on input "New (Box Opened)" at bounding box center [170, 229] width 5 height 5
checkbox input "true"
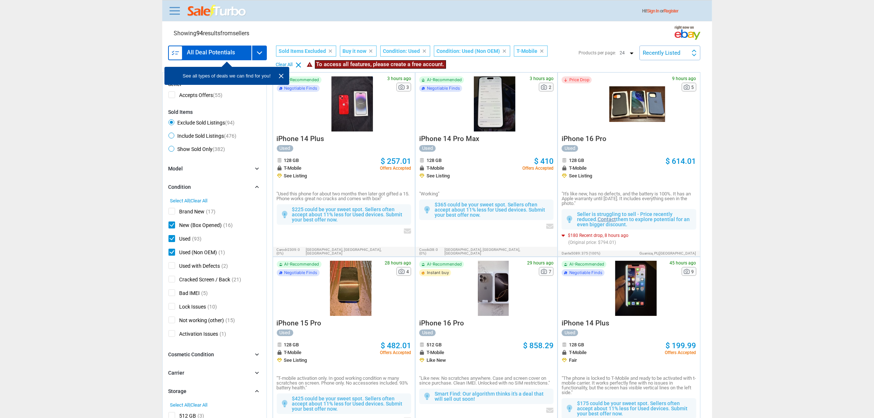
click at [207, 187] on div "Condition chevron_right" at bounding box center [214, 187] width 92 height 8
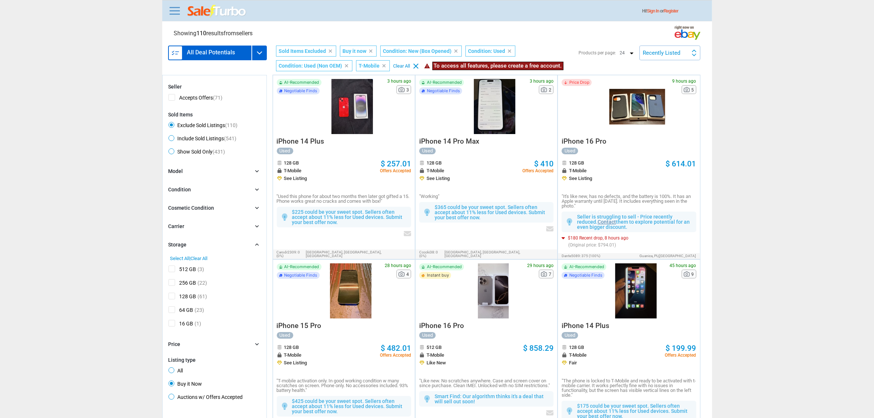
click at [234, 13] on img at bounding box center [216, 11] width 59 height 13
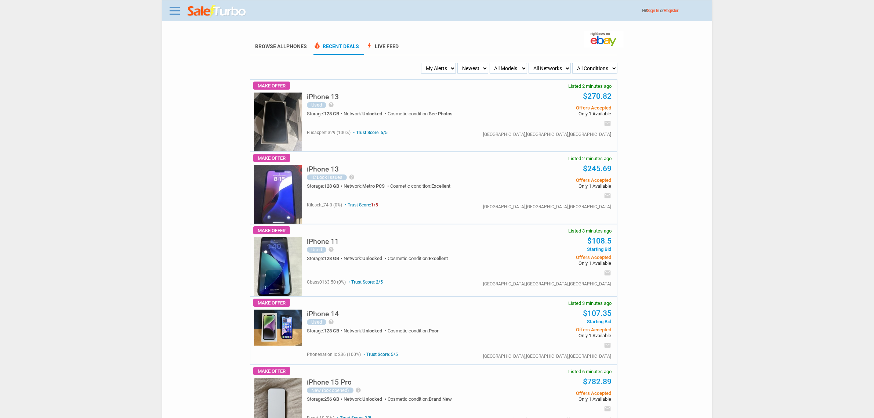
click at [438, 67] on select "My Alerts All Deals BIN Only w/ Offers Only" at bounding box center [438, 68] width 35 height 11
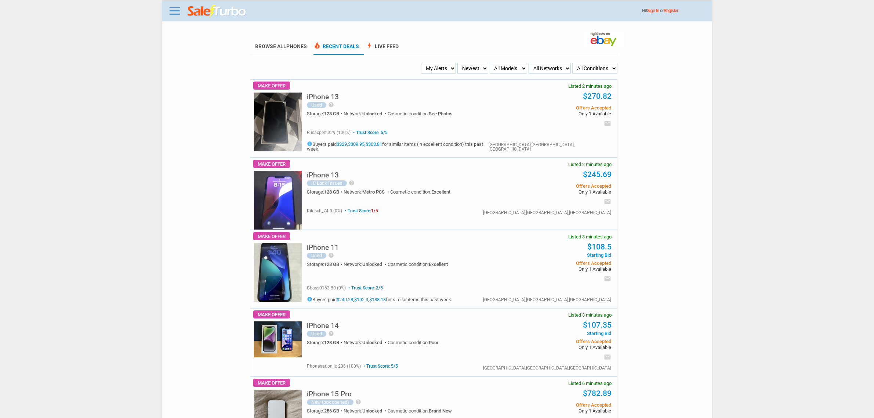
select select "flash_bin"
click at [423, 63] on select "My Alerts All Deals BIN Only w/ Offers Only" at bounding box center [438, 68] width 35 height 11
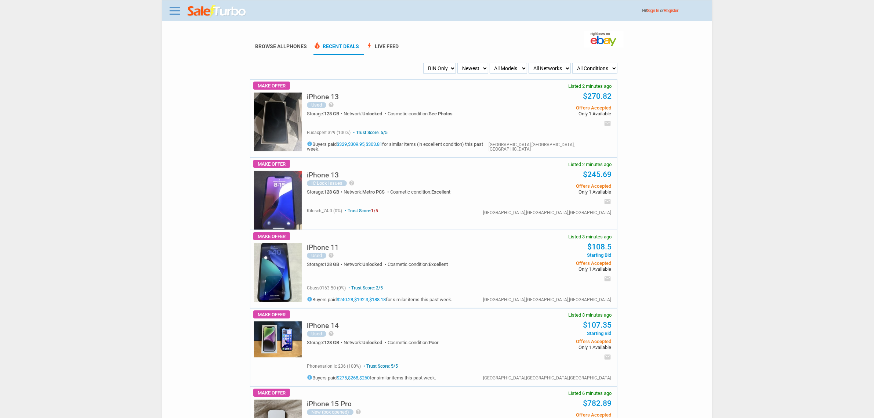
click at [432, 72] on select "My Alerts All Deals BIN Only w/ Offers Only" at bounding box center [439, 68] width 33 height 11
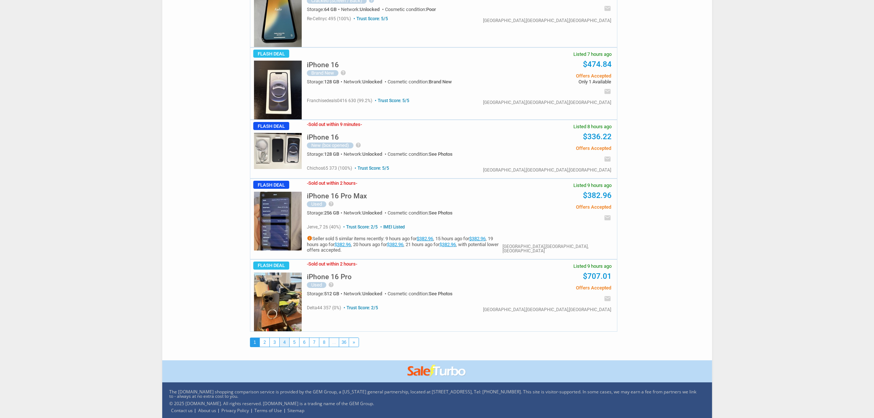
scroll to position [3378, 0]
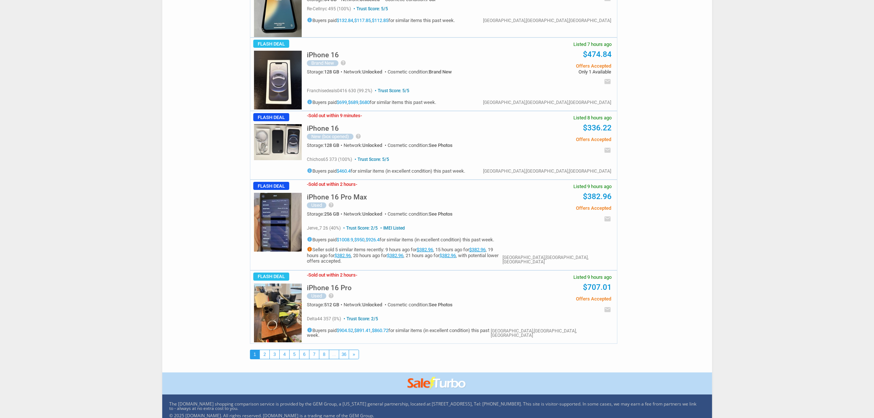
click at [269, 331] on img at bounding box center [278, 312] width 48 height 59
click at [276, 358] on link "3" at bounding box center [275, 354] width 10 height 9
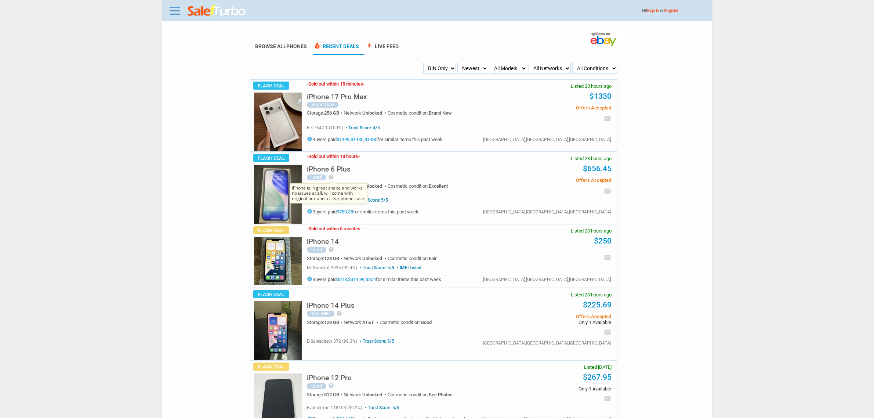
click at [329, 176] on icon "help" at bounding box center [331, 177] width 6 height 6
click at [174, 4] on div "Hi! Sign In or Register" at bounding box center [437, 10] width 550 height 21
click at [171, 12] on link at bounding box center [174, 11] width 15 height 12
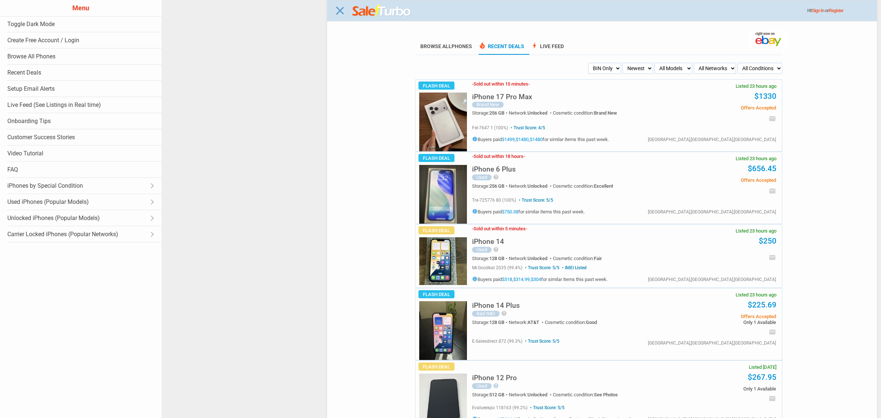
click at [564, 49] on div "Close menu" at bounding box center [601, 209] width 881 height 418
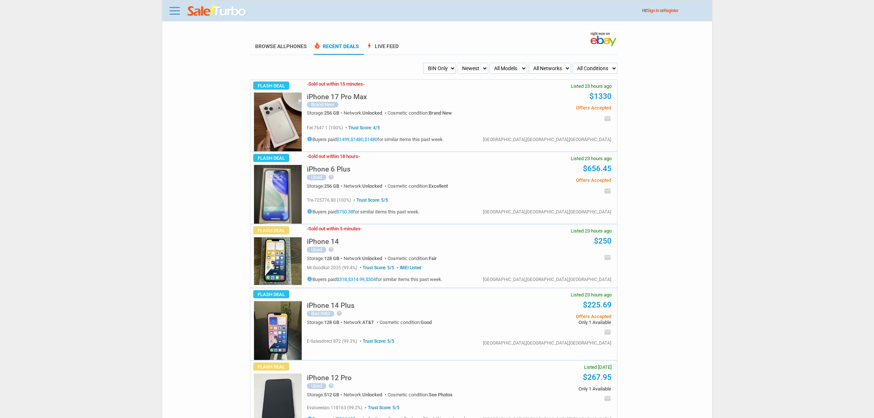
click at [376, 40] on li "bolt Live Feed" at bounding box center [384, 47] width 38 height 16
click at [390, 45] on link "bolt Live Feed" at bounding box center [381, 48] width 33 height 11
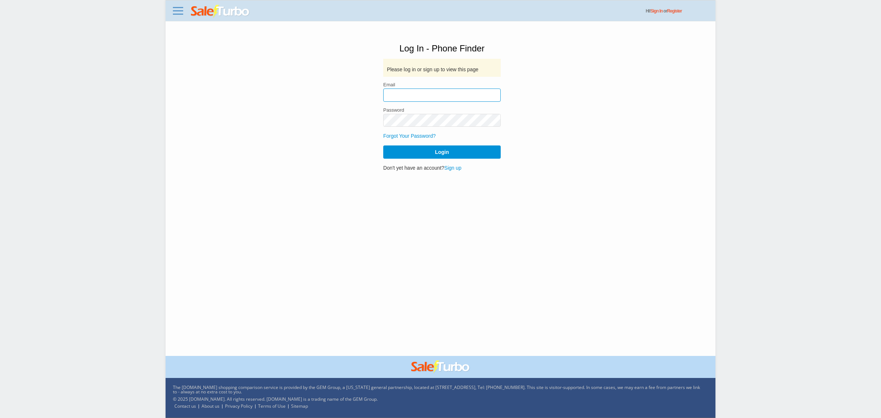
click at [451, 92] on input "email" at bounding box center [441, 94] width 117 height 13
click at [413, 384] on div "The [DOMAIN_NAME] shopping comparison service is provided by the GEM Group, a […" at bounding box center [440, 393] width 550 height 30
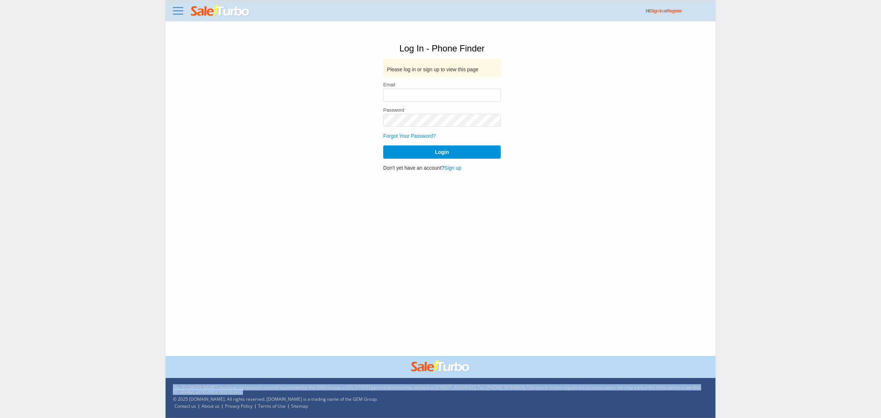
click at [413, 384] on div "The saleturbo.com shopping comparison service is provided by the GEM Group, a N…" at bounding box center [440, 393] width 550 height 30
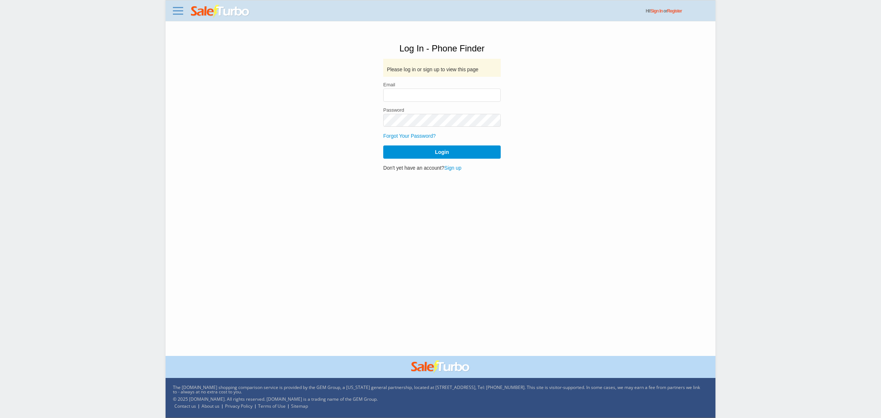
click at [504, 400] on p "© 2025 [DOMAIN_NAME]. All rights reserved. [DOMAIN_NAME] is a trading name of t…" at bounding box center [438, 399] width 531 height 4
drag, startPoint x: 307, startPoint y: 388, endPoint x: 302, endPoint y: 389, distance: 4.9
click at [306, 388] on div "The saleturbo.com shopping comparison service is provided by the GEM Group, a N…" at bounding box center [440, 393] width 550 height 30
click at [302, 389] on div "The saleturbo.com shopping comparison service is provided by the GEM Group, a N…" at bounding box center [440, 393] width 550 height 30
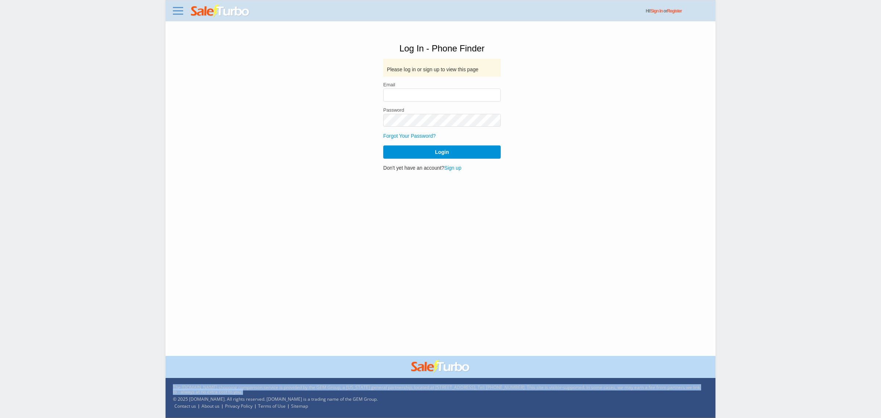
click at [302, 389] on div "The saleturbo.com shopping comparison service is provided by the GEM Group, a N…" at bounding box center [440, 393] width 550 height 30
click at [346, 389] on div "The saleturbo.com shopping comparison service is provided by the GEM Group, a N…" at bounding box center [440, 393] width 550 height 30
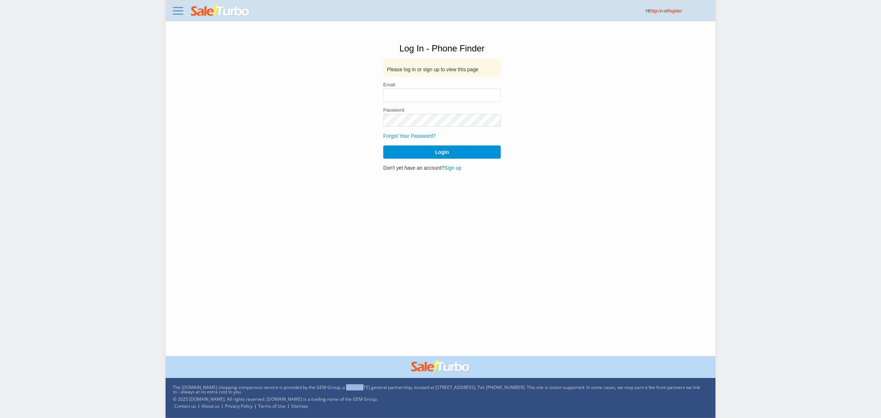
click at [346, 389] on div "The saleturbo.com shopping comparison service is provided by the GEM Group, a N…" at bounding box center [440, 393] width 550 height 30
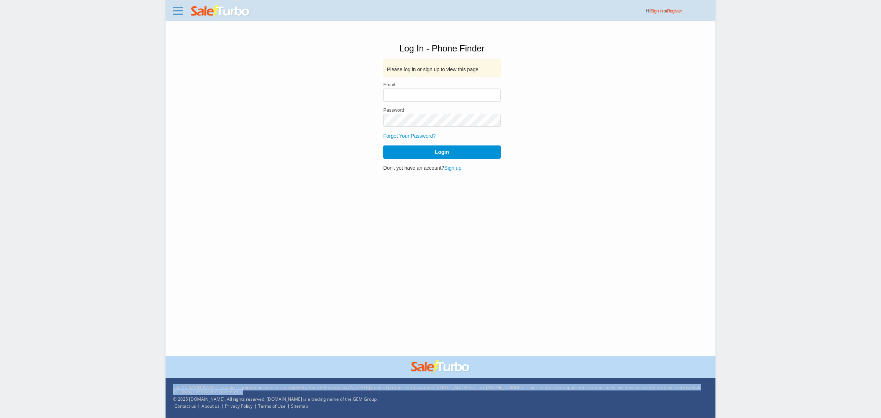
click at [346, 389] on div "The saleturbo.com shopping comparison service is provided by the GEM Group, a N…" at bounding box center [440, 393] width 550 height 30
click at [369, 386] on div "The saleturbo.com shopping comparison service is provided by the GEM Group, a N…" at bounding box center [440, 393] width 550 height 30
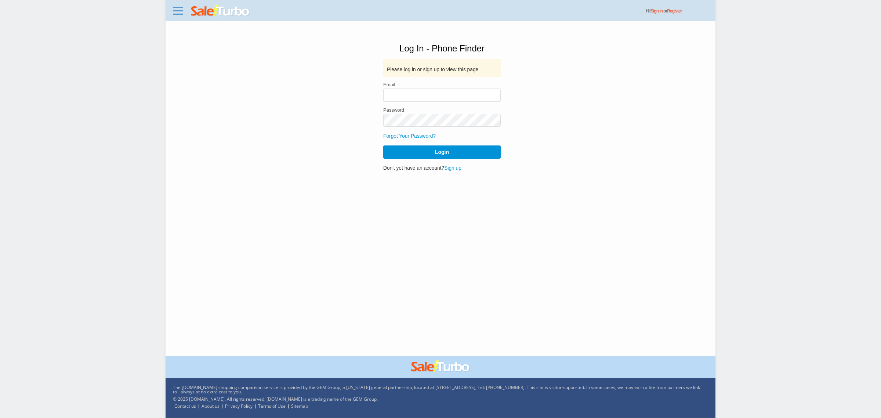
click at [381, 386] on div "The saleturbo.com shopping comparison service is provided by the GEM Group, a N…" at bounding box center [440, 393] width 550 height 30
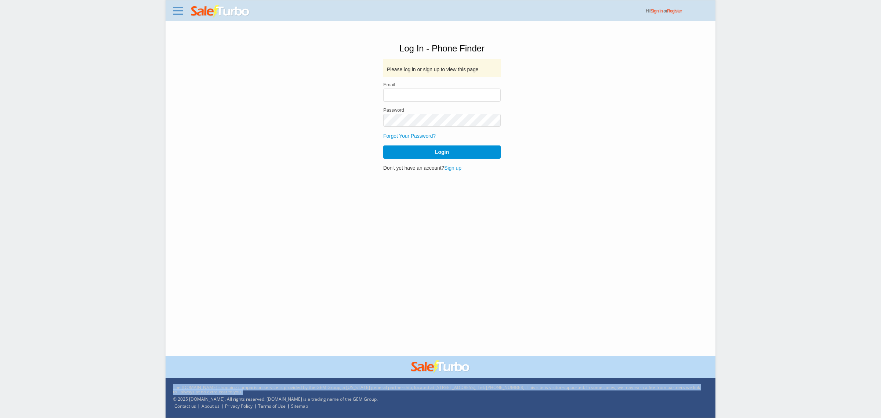
click at [381, 386] on div "The saleturbo.com shopping comparison service is provided by the GEM Group, a N…" at bounding box center [440, 393] width 550 height 30
click at [250, 404] on link "Privacy Policy" at bounding box center [239, 405] width 28 height 6
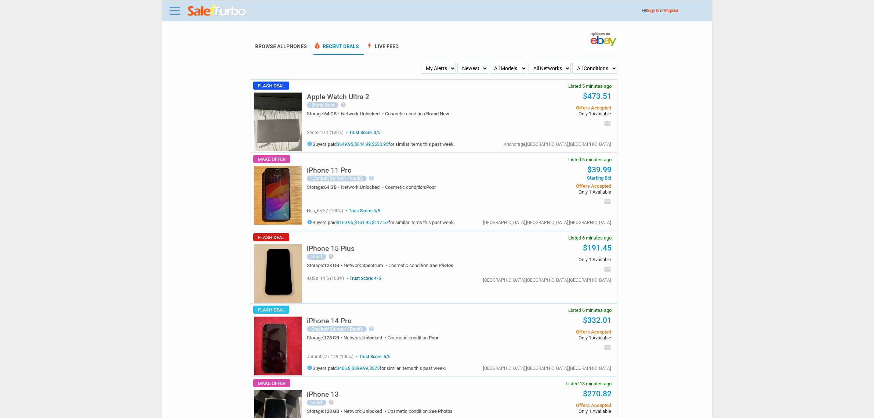
click at [290, 281] on img at bounding box center [278, 273] width 48 height 59
click at [431, 67] on select "My Alerts All Deals BIN Only w/ Offers Only" at bounding box center [438, 68] width 35 height 11
select select "flash_bin"
click at [423, 63] on select "My Alerts All Deals BIN Only w/ Offers Only" at bounding box center [438, 68] width 35 height 11
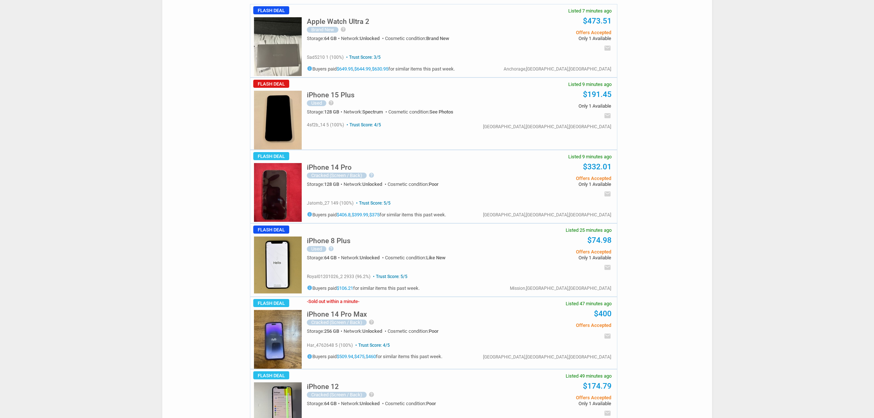
scroll to position [46, 0]
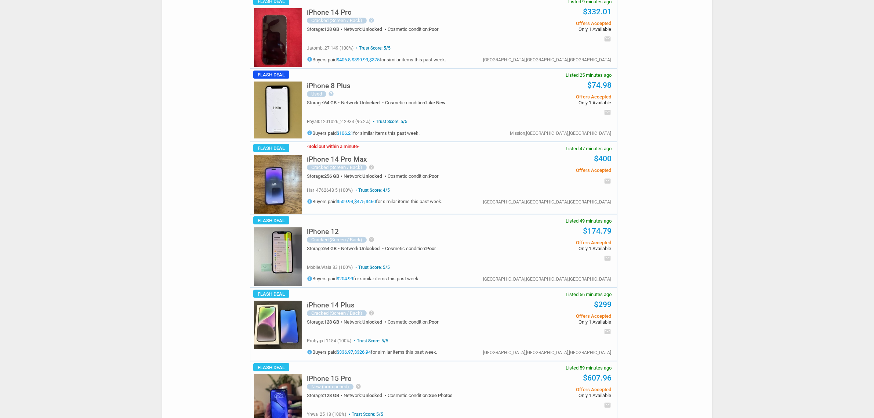
scroll to position [0, 0]
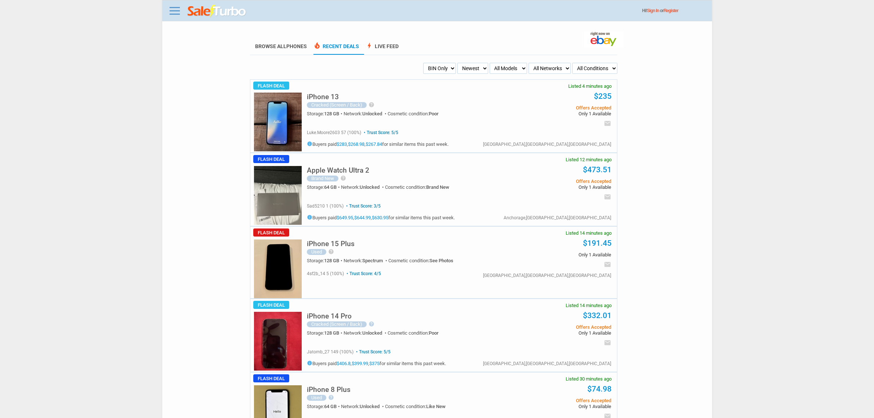
click at [599, 67] on select "All Conditions Brand New New (box opened) Refurbished Used Used with Defects Us…" at bounding box center [594, 68] width 45 height 11
click at [583, 70] on select "All Conditions Brand New New (box opened) Refurbished Used Used with Defects Us…" at bounding box center [594, 68] width 45 height 11
click at [540, 67] on select "All Networks Unlocked AT&T T-Mobile Verizon Sprint Boost Cricket Straight Talk …" at bounding box center [549, 68] width 42 height 11
click at [510, 63] on select "All Models Apple Watch Ultra 2 Apple Watch Ultra iPhone 16 Pro Max iPhone 16 Pr…" at bounding box center [507, 68] width 37 height 11
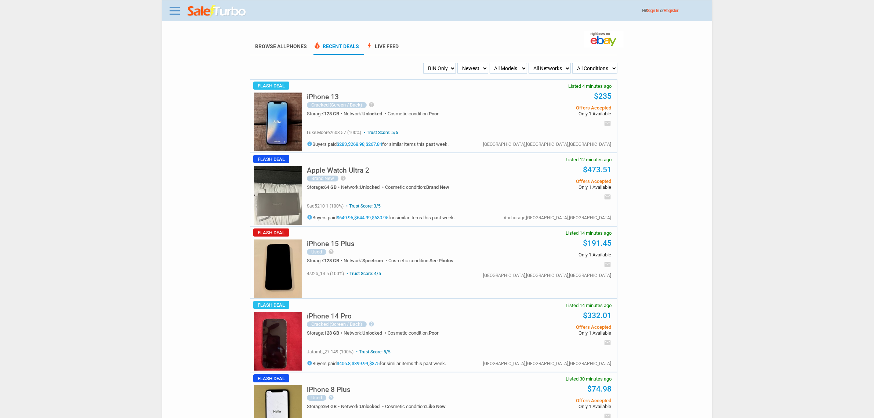
click at [478, 72] on select "Newest Oldest Sold Fastest Savvy Buyers Price (Low - High) Price (High - Low)" at bounding box center [472, 68] width 30 height 11
click at [429, 63] on select "My Alerts All Deals BIN Only w/ Offers Only" at bounding box center [439, 68] width 33 height 11
click at [474, 68] on select "Newest Oldest Sold Fastest Savvy Buyers Price (Low - High) Price (High - Low)" at bounding box center [472, 68] width 30 height 11
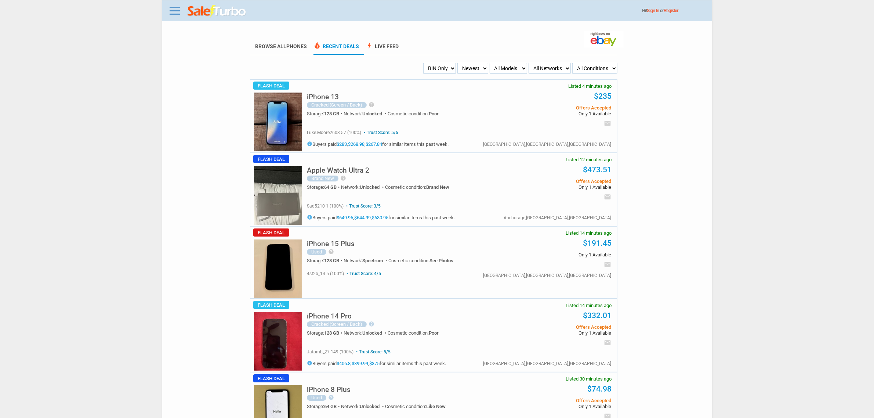
click at [596, 66] on select "All Conditions Brand New New (box opened) Refurbished Used Used with Defects Us…" at bounding box center [594, 68] width 45 height 11
drag, startPoint x: 160, startPoint y: 13, endPoint x: 157, endPoint y: 16, distance: 4.7
click at [158, 15] on body "Menu Toggle Dark Mode Create Free Account / Login Browse All Phones Recent Deal…" at bounding box center [437, 209] width 874 height 418
click at [175, 12] on link at bounding box center [174, 11] width 15 height 12
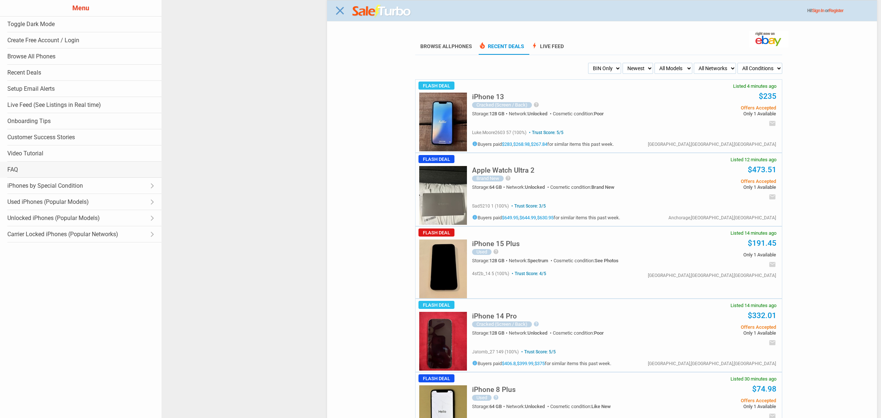
click at [41, 172] on link "FAQ" at bounding box center [80, 169] width 161 height 16
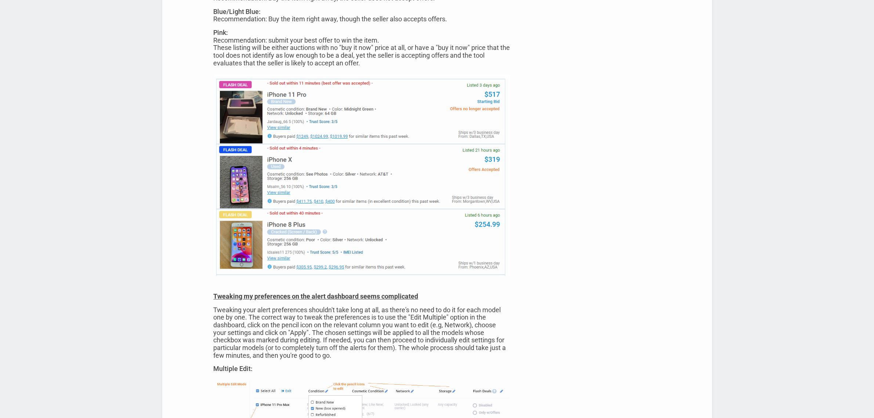
scroll to position [1834, 0]
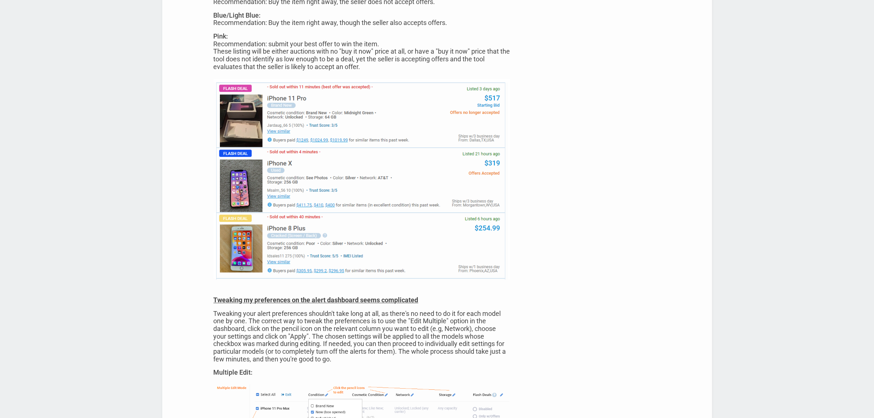
click at [316, 142] on img at bounding box center [362, 179] width 297 height 201
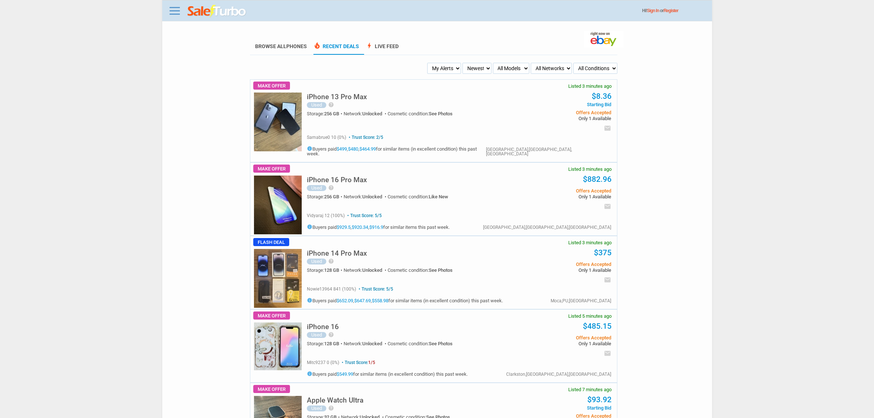
click at [448, 68] on select "My Alerts All Deals BIN Only w/ Offers Only" at bounding box center [444, 68] width 34 height 11
select select "flash_bin"
click at [428, 63] on select "My Alerts All Deals BIN Only w/ Offers Only" at bounding box center [444, 68] width 34 height 11
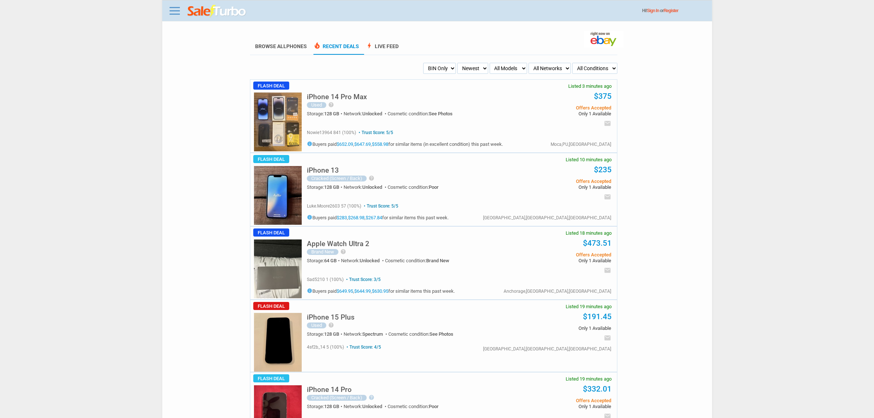
click at [589, 73] on select "All Conditions Brand New New (box opened) Refurbished Used Used with Defects Us…" at bounding box center [594, 68] width 45 height 11
click at [592, 63] on select "All Conditions Brand New New (box opened) Refurbished Used Used with Defects Us…" at bounding box center [594, 68] width 45 height 11
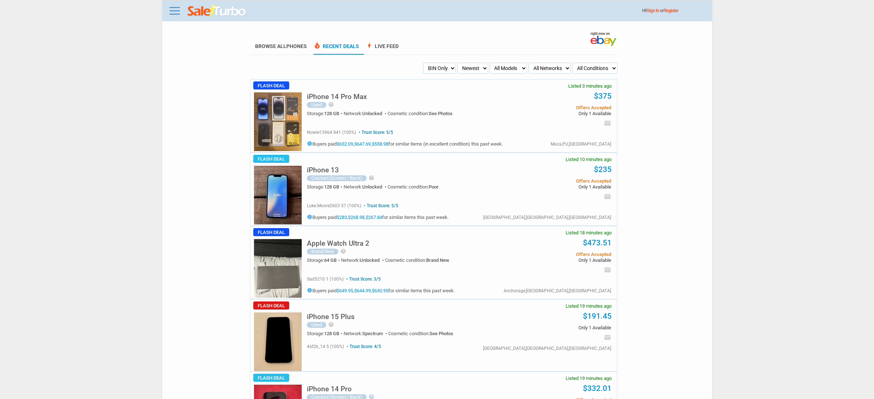
click at [712, 48] on body "Menu Toggle Dark Mode Create Free Account / Login Browse All Phones Recent Deal…" at bounding box center [437, 199] width 874 height 399
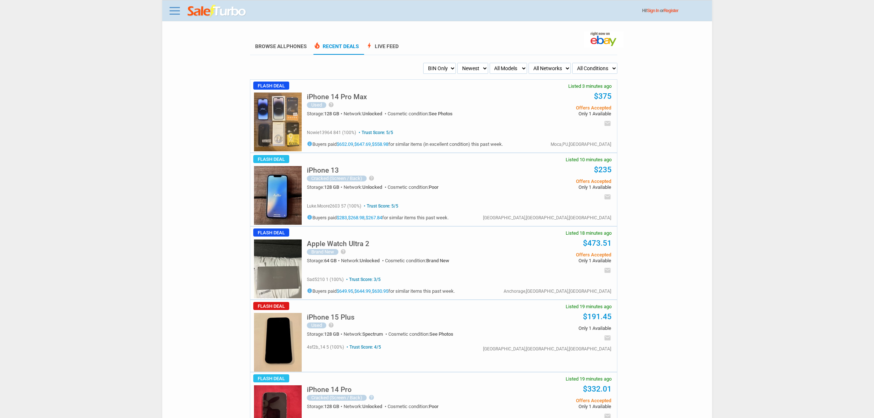
click at [600, 67] on select "All Conditions Brand New New (box opened) Refurbished Used Used with Defects Us…" at bounding box center [594, 68] width 45 height 11
click at [601, 72] on select "All Conditions Brand New New (box opened) Refurbished Used Used with Defects Us…" at bounding box center [594, 68] width 45 height 11
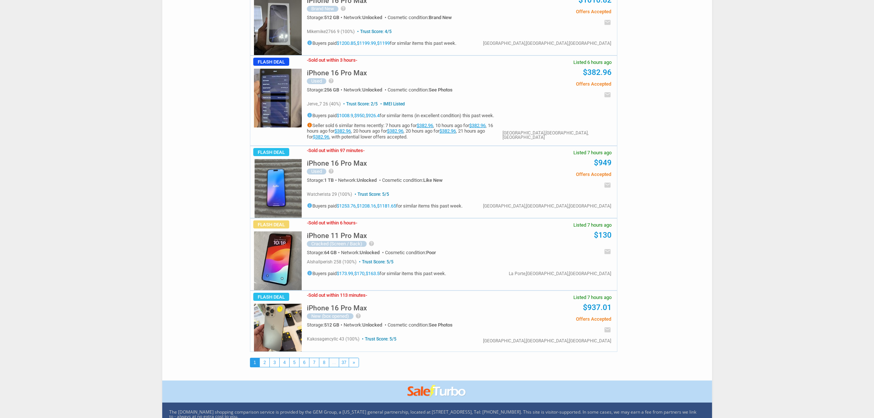
scroll to position [3394, 0]
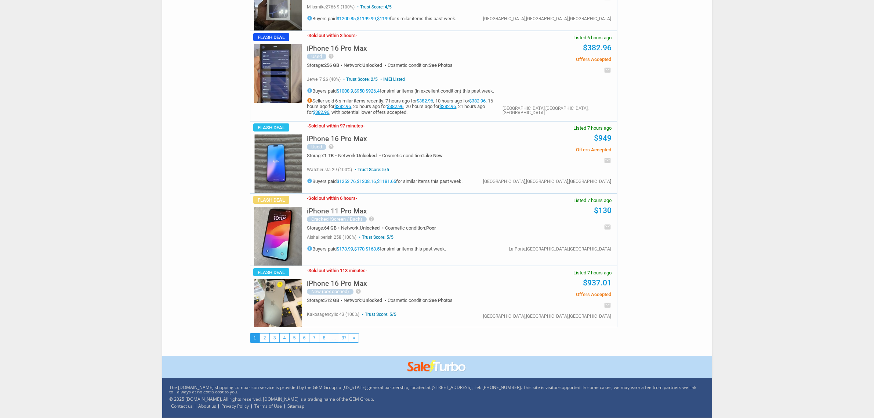
drag, startPoint x: 83, startPoint y: 92, endPoint x: 228, endPoint y: 4, distance: 170.3
drag, startPoint x: 795, startPoint y: 195, endPoint x: 777, endPoint y: 167, distance: 33.3
